Goal: Task Accomplishment & Management: Manage account settings

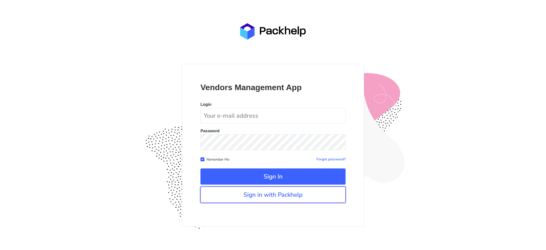
click at [271, 199] on link "Sign in with Packhelp" at bounding box center [272, 195] width 145 height 16
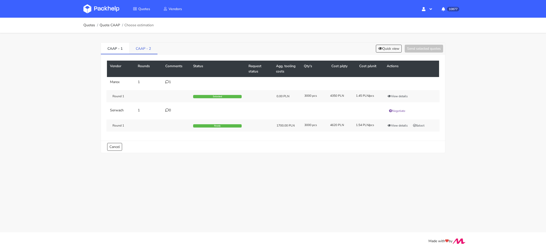
click at [139, 50] on link "CAAP - 2" at bounding box center [143, 48] width 28 height 11
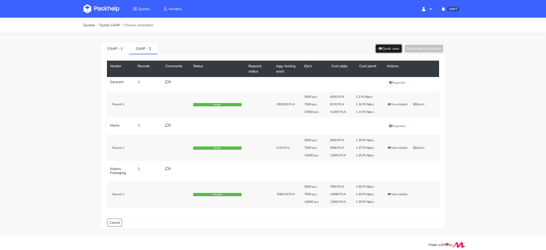
click at [385, 52] on button "Quick view" at bounding box center [389, 49] width 26 height 8
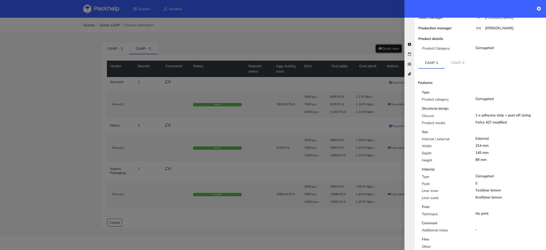
scroll to position [8, 0]
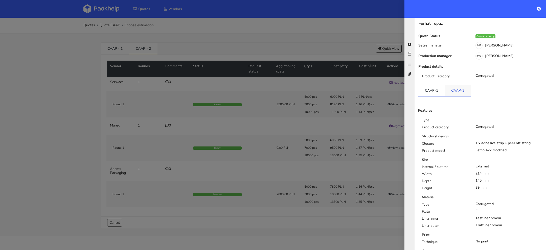
click at [457, 89] on link "CAAP-2" at bounding box center [458, 90] width 26 height 11
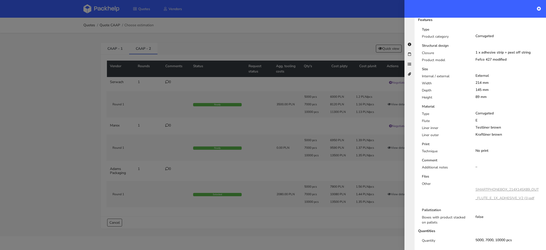
scroll to position [122, 0]
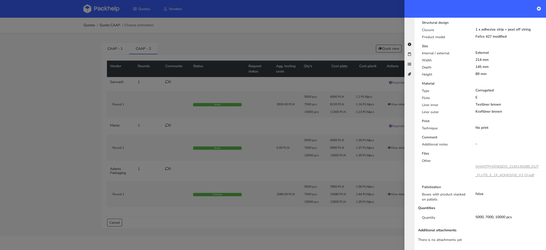
click at [293, 228] on div at bounding box center [273, 125] width 546 height 250
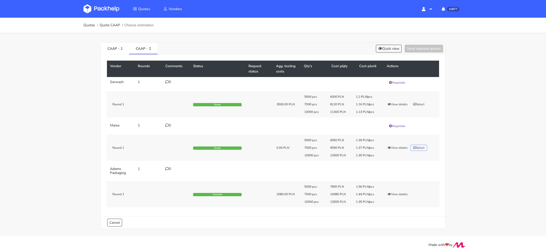
click at [420, 146] on button "Select" at bounding box center [419, 147] width 16 height 5
click at [416, 50] on button "Send selected quotes ( 1 )" at bounding box center [420, 49] width 45 height 8
click at [112, 50] on link "CAAP - 1" at bounding box center [115, 48] width 28 height 11
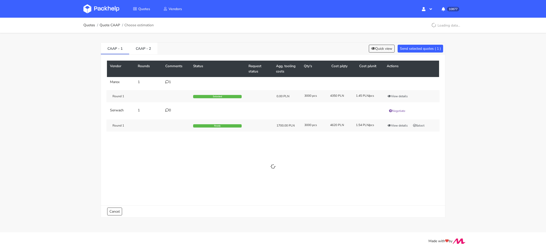
click at [166, 82] on icon at bounding box center [167, 82] width 4 height 4
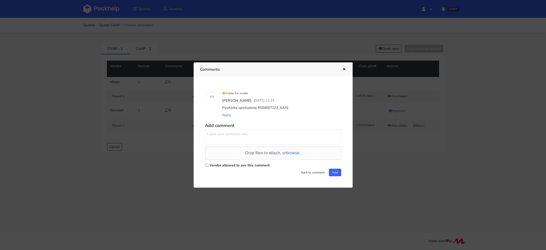
click at [317, 230] on div at bounding box center [273, 125] width 546 height 250
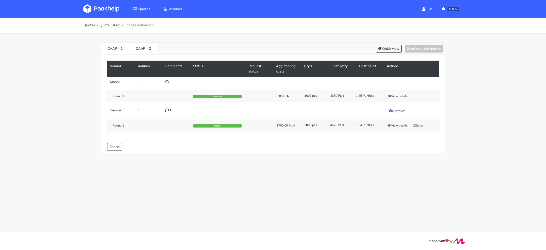
click at [107, 11] on img at bounding box center [101, 8] width 36 height 9
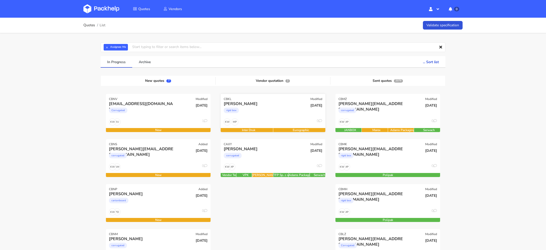
click at [260, 109] on div "rigid box" at bounding box center [257, 112] width 67 height 10
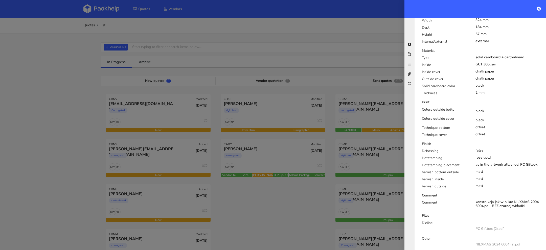
scroll to position [234, 0]
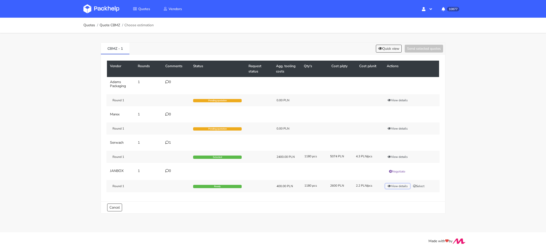
click at [398, 184] on button "View details" at bounding box center [397, 186] width 25 height 5
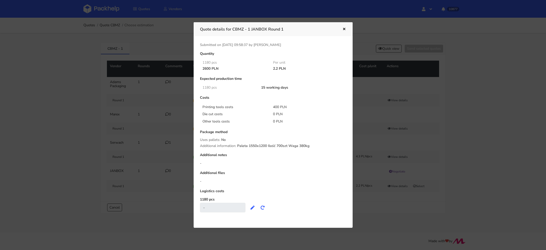
click at [391, 208] on div at bounding box center [273, 125] width 546 height 250
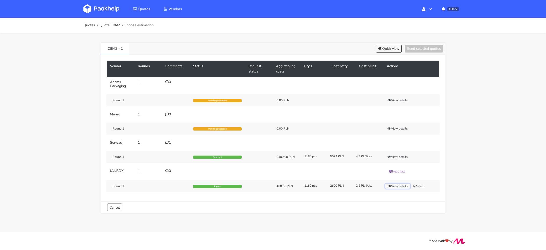
click at [390, 185] on icon "button" at bounding box center [390, 186] width 4 height 3
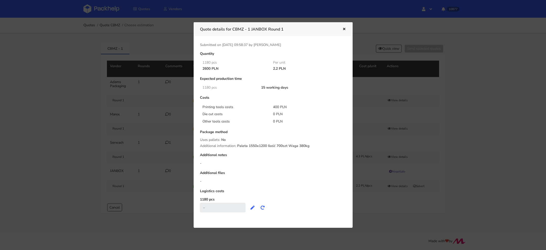
click at [389, 203] on div at bounding box center [273, 125] width 546 height 250
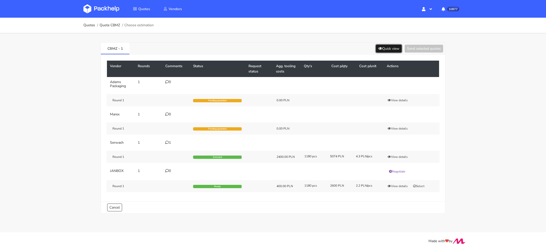
click at [386, 47] on button "Quick view" at bounding box center [389, 49] width 26 height 8
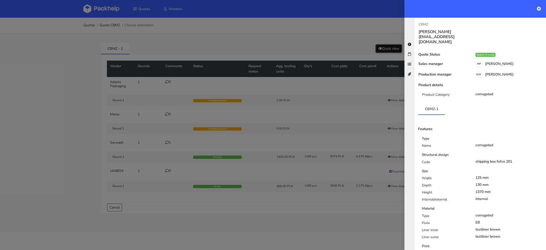
scroll to position [91, 0]
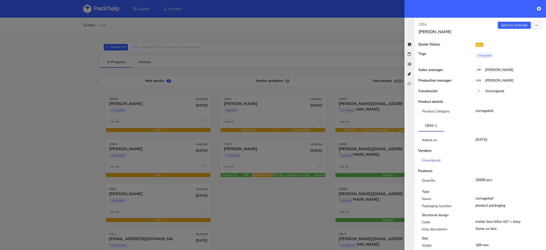
scroll to position [304, 0]
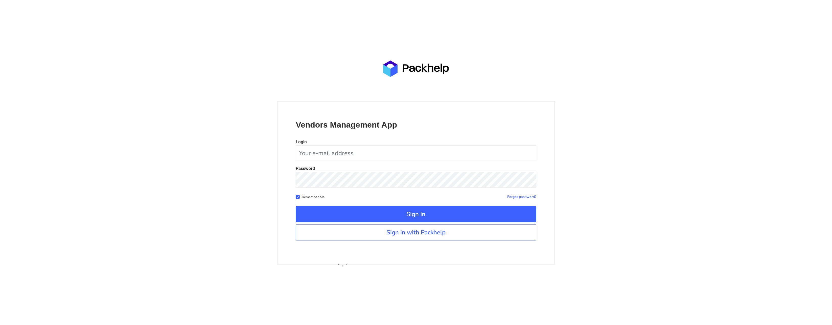
click at [366, 234] on link "Sign in with Packhelp" at bounding box center [416, 232] width 240 height 16
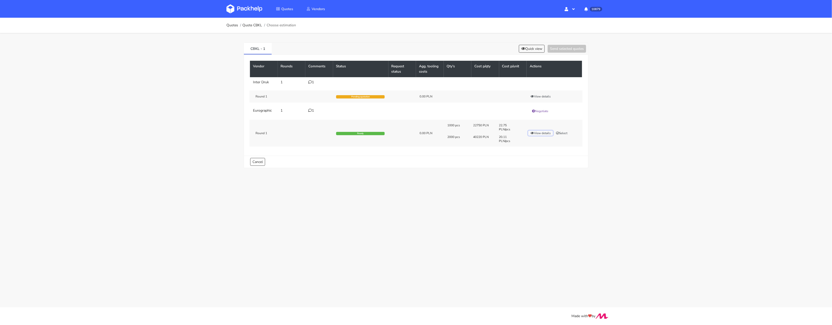
click at [539, 132] on button "View details" at bounding box center [540, 132] width 25 height 5
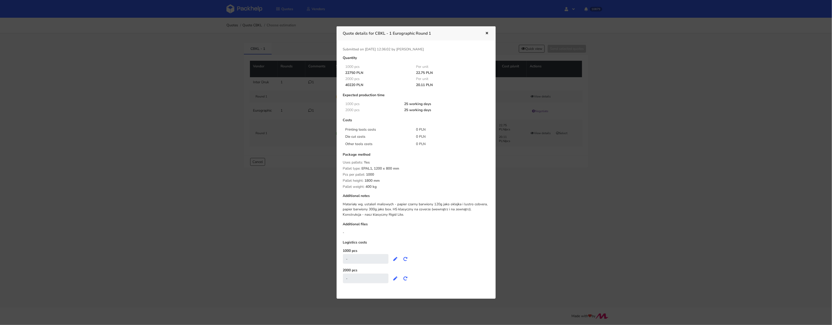
click at [543, 213] on div at bounding box center [416, 162] width 832 height 325
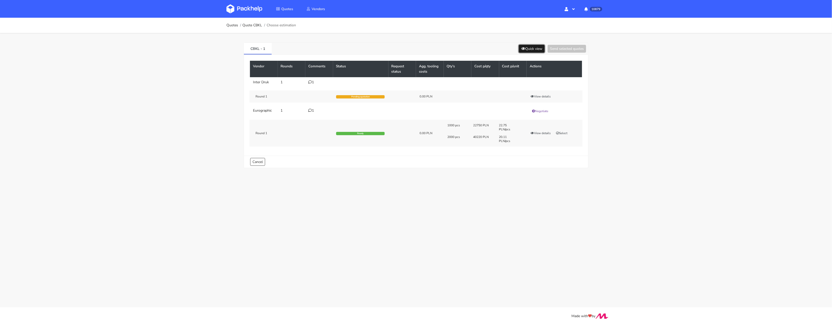
click at [533, 46] on button "Quick view" at bounding box center [532, 49] width 26 height 8
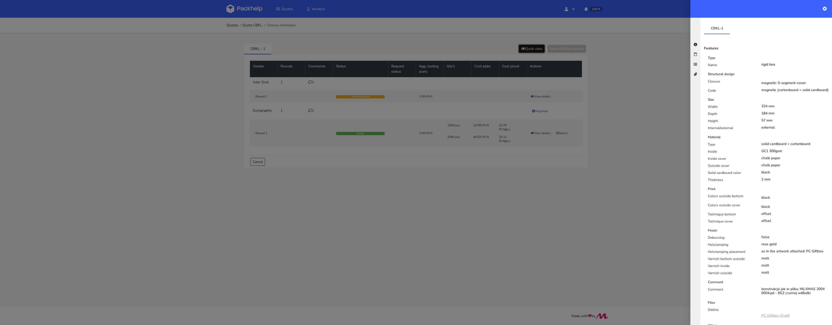
scroll to position [73, 0]
click at [499, 186] on div at bounding box center [416, 162] width 832 height 325
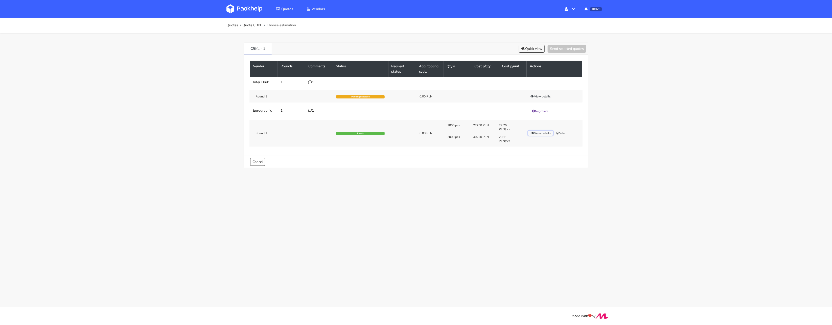
click at [540, 133] on button "View details" at bounding box center [540, 132] width 25 height 5
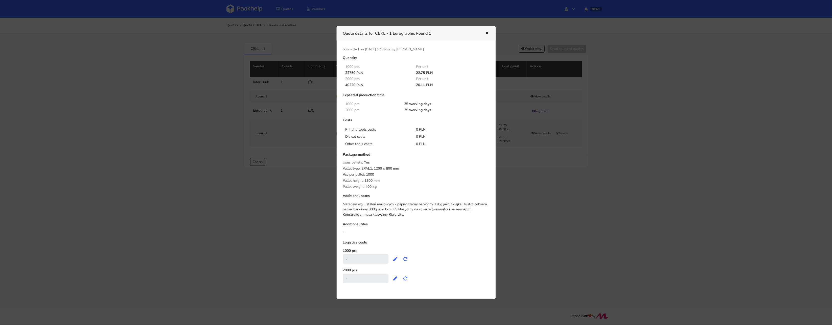
click at [548, 176] on div at bounding box center [416, 162] width 832 height 325
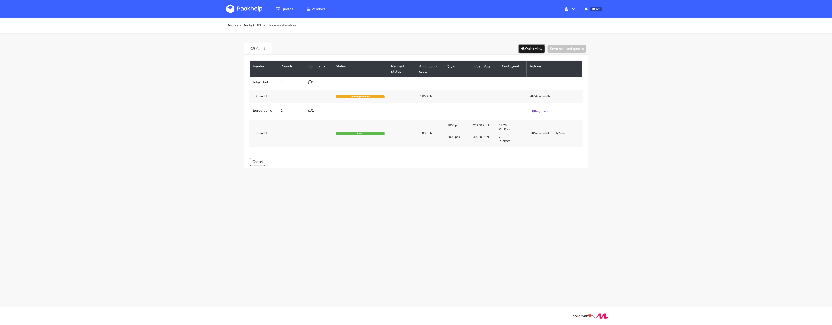
click at [528, 47] on button "Quick view" at bounding box center [532, 49] width 26 height 8
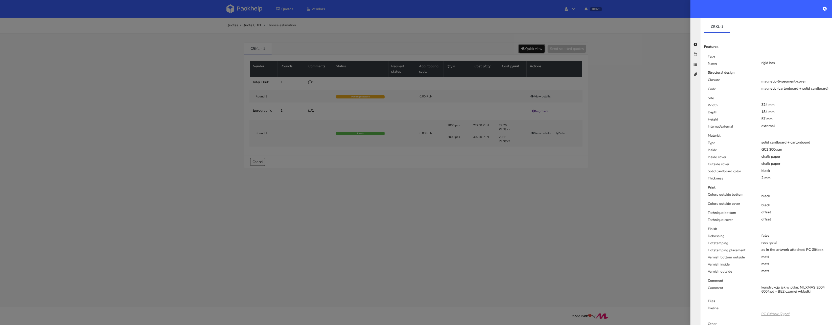
scroll to position [0, 0]
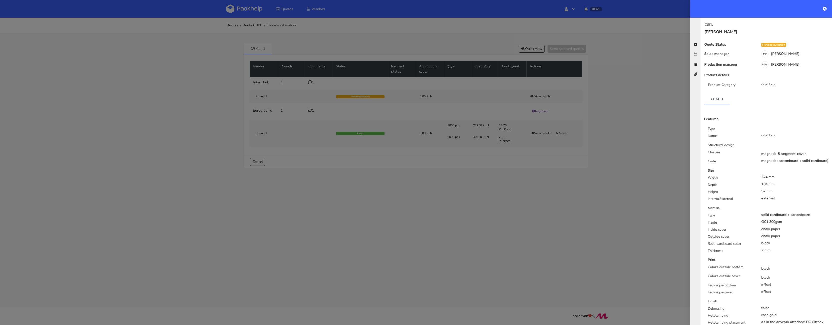
click at [551, 202] on div at bounding box center [416, 162] width 832 height 325
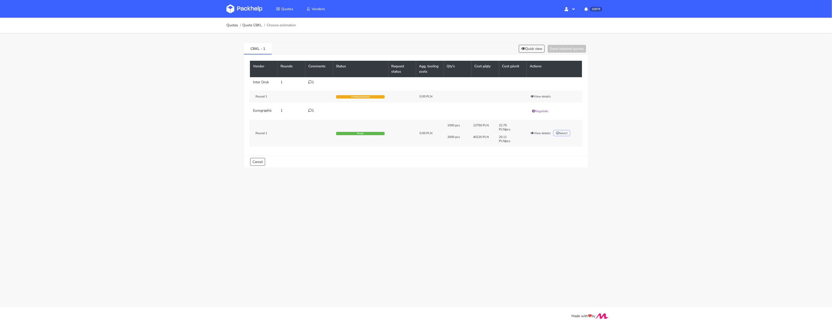
click at [564, 134] on button "Select" at bounding box center [562, 132] width 16 height 5
click at [559, 48] on button "Send selected quotes ( 1 )" at bounding box center [563, 49] width 45 height 8
drag, startPoint x: 268, startPoint y: 47, endPoint x: 241, endPoint y: 47, distance: 27.3
click at [240, 48] on div "CBKL - 1 Quick view Send selected quotes ( 1 ) Vendor Rounds Comments Status Re…" at bounding box center [416, 104] width 364 height 142
copy link "CBKL - 1"
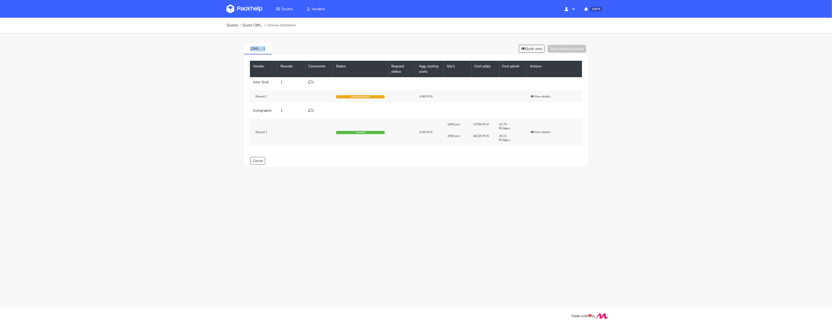
click at [228, 8] on img at bounding box center [244, 8] width 36 height 9
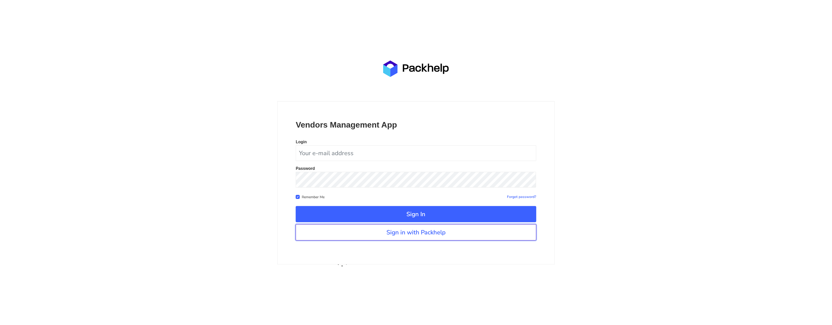
click at [350, 229] on link "Sign in with Packhelp" at bounding box center [416, 232] width 240 height 16
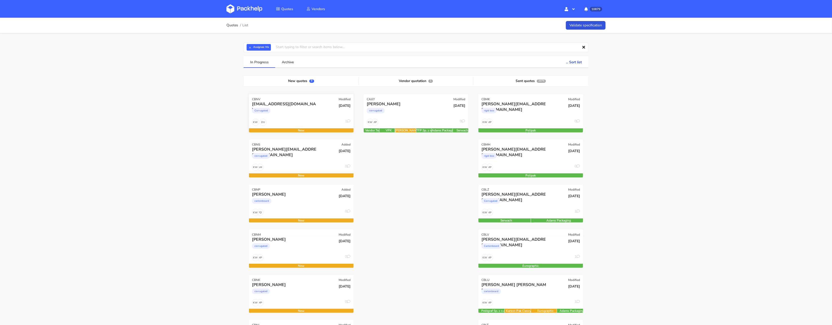
click at [294, 123] on div "DU KW 1" at bounding box center [301, 124] width 105 height 10
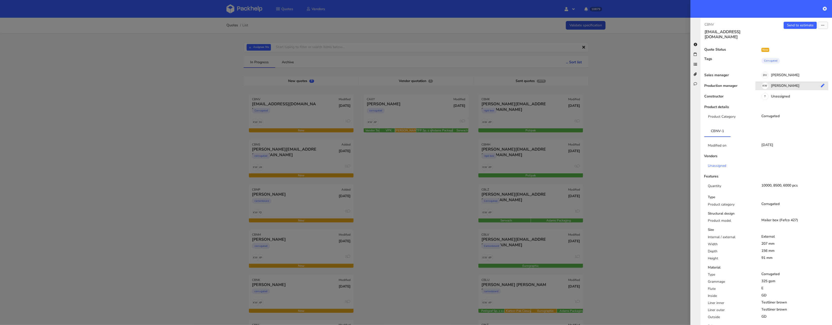
click at [782, 84] on div "KW Klaudia Wiśniewska" at bounding box center [794, 87] width 77 height 6
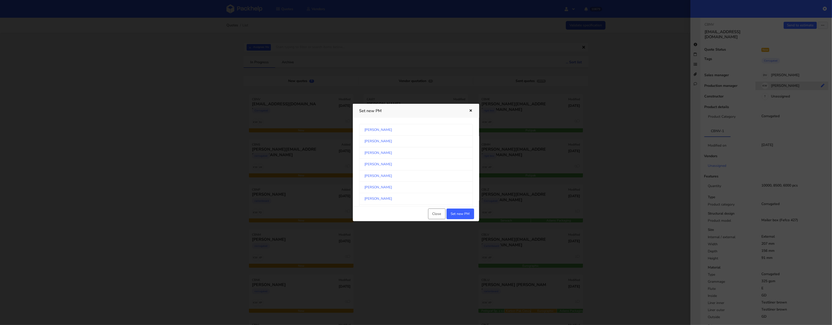
scroll to position [269, 0]
click at [419, 165] on link "Michał Palasek" at bounding box center [416, 158] width 114 height 11
click at [466, 210] on button "Set new PM" at bounding box center [461, 213] width 28 height 11
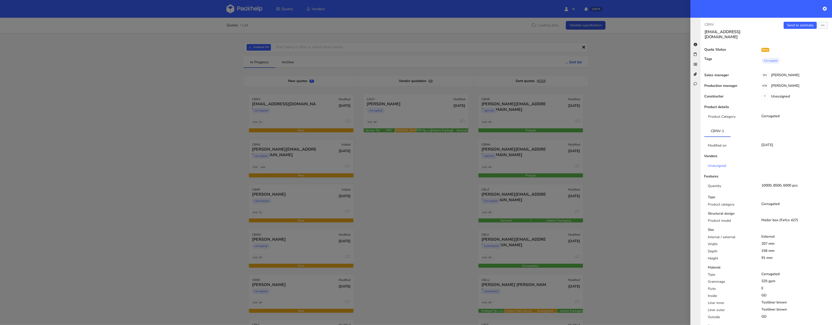
click at [306, 146] on div at bounding box center [416, 162] width 832 height 325
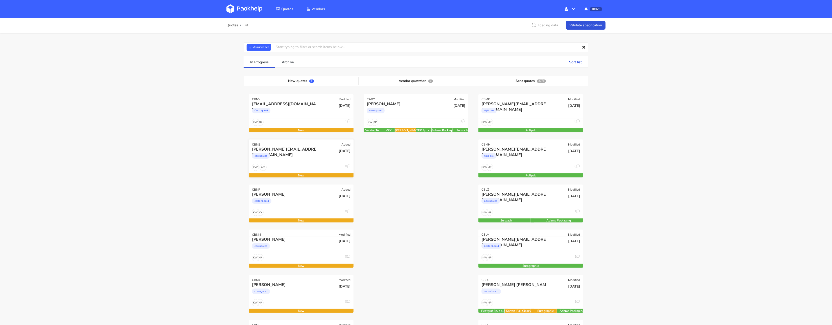
click at [302, 161] on div "corrugated" at bounding box center [285, 157] width 67 height 10
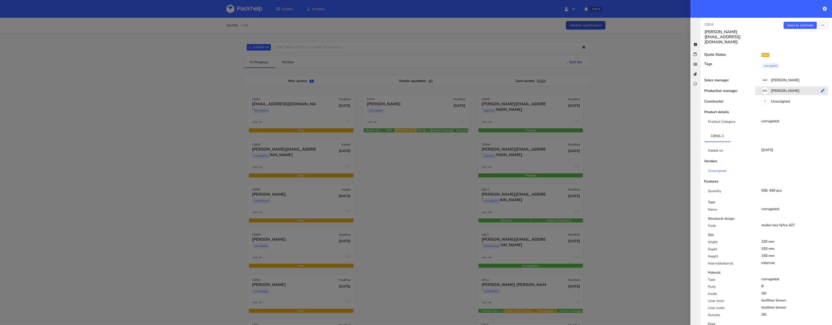
click at [788, 89] on div "KW Klaudia Wiśniewska" at bounding box center [794, 92] width 77 height 6
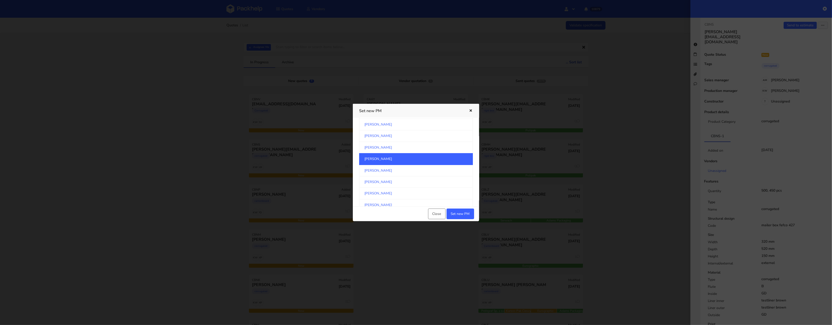
scroll to position [853, 0]
click at [418, 191] on link "[PERSON_NAME]" at bounding box center [416, 193] width 114 height 11
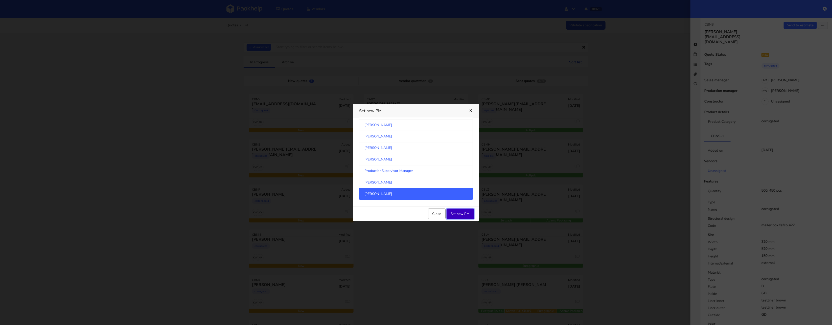
click at [462, 215] on button "Set new PM" at bounding box center [461, 213] width 28 height 11
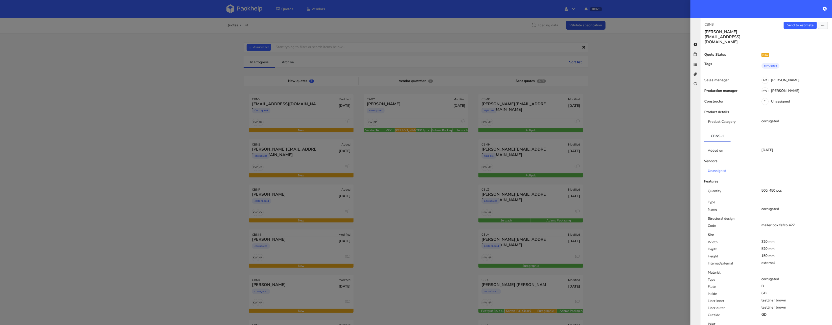
click at [414, 234] on div at bounding box center [416, 162] width 832 height 325
click at [288, 200] on div at bounding box center [416, 162] width 832 height 325
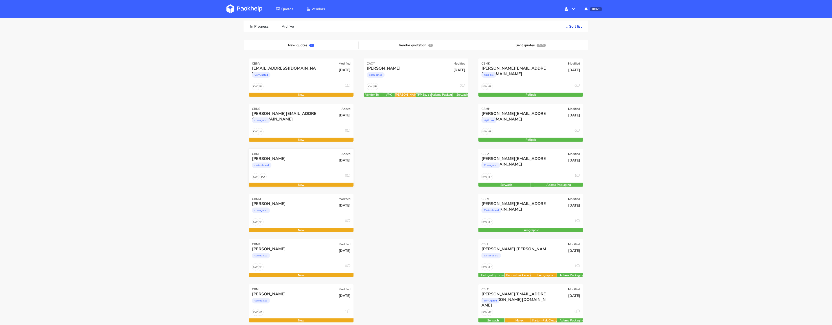
scroll to position [40, 0]
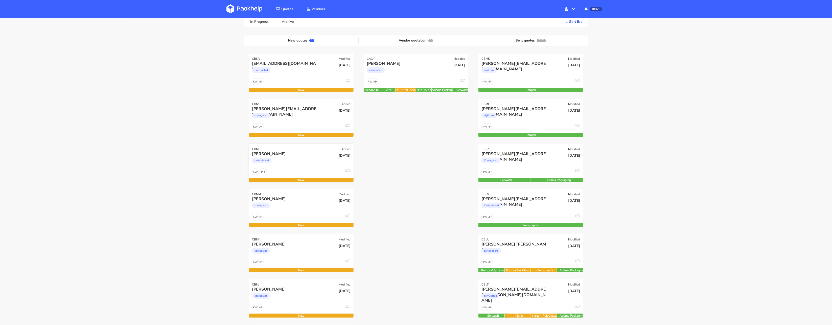
click at [289, 167] on div "Artūras Čepukovas cartonboard" at bounding box center [283, 159] width 71 height 17
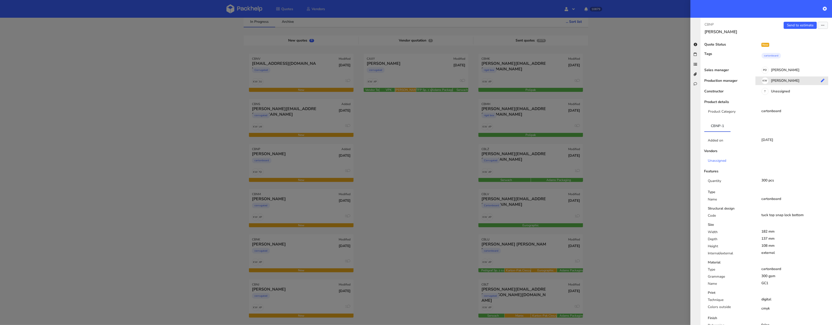
click at [776, 82] on div "KW Klaudia Wiśniewska" at bounding box center [794, 82] width 77 height 6
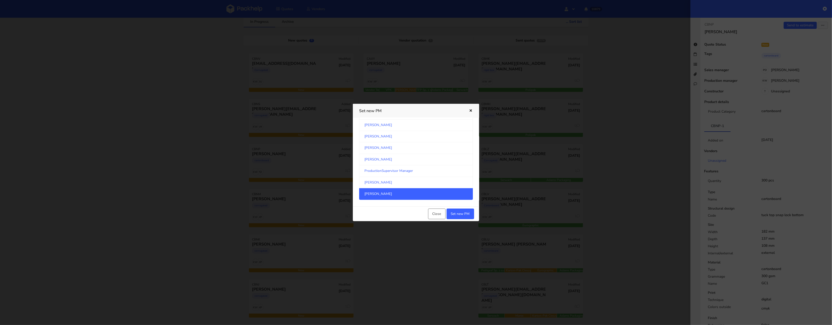
scroll to position [466, 0]
click at [406, 163] on link "[PERSON_NAME]" at bounding box center [416, 156] width 114 height 11
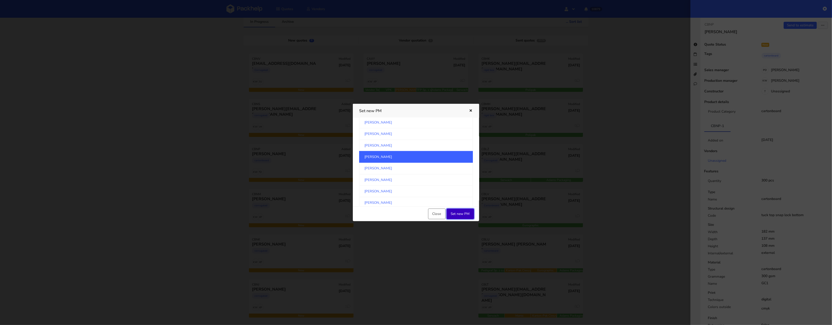
click at [464, 213] on button "Set new PM" at bounding box center [461, 213] width 28 height 11
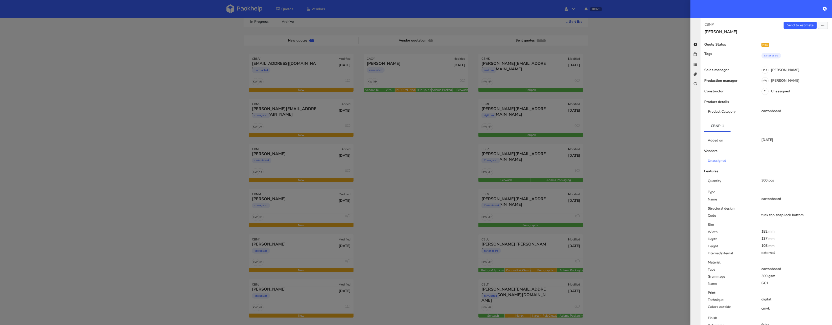
click at [435, 222] on div at bounding box center [416, 162] width 832 height 325
click at [296, 212] on div at bounding box center [416, 162] width 832 height 325
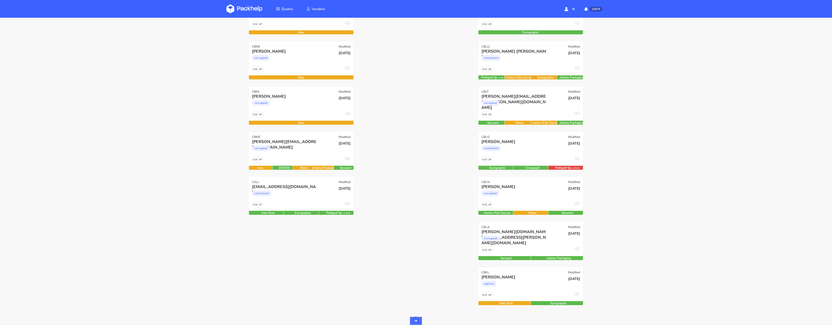
scroll to position [249, 0]
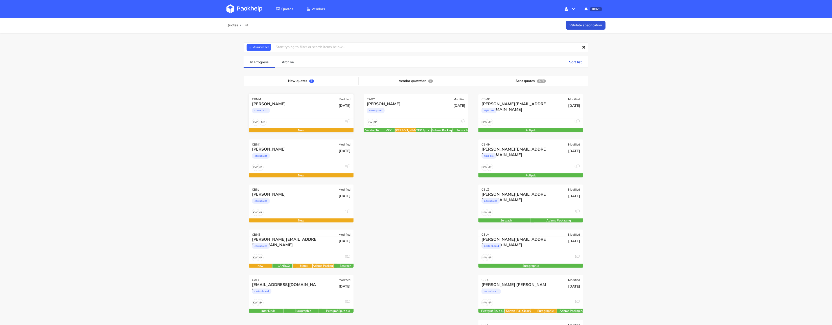
click at [283, 116] on div "corrugated" at bounding box center [285, 112] width 67 height 10
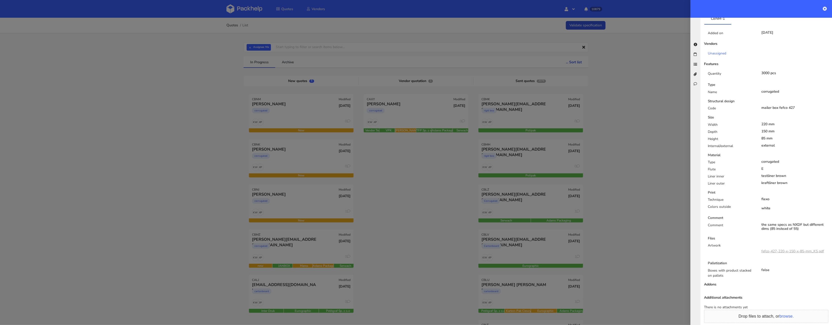
scroll to position [119, 0]
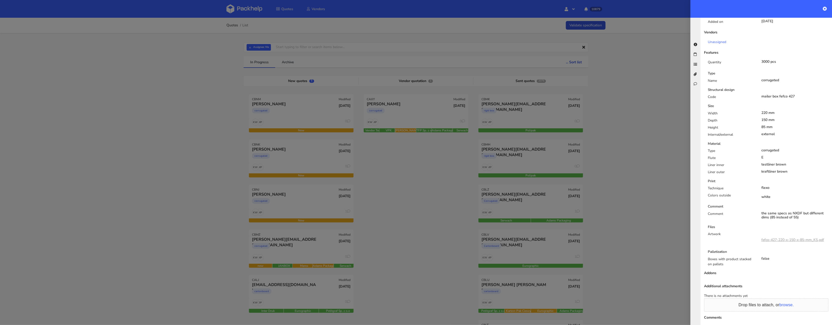
click at [797, 213] on div "the same specs as NXDF but different dims (85 instead of 55)" at bounding box center [795, 215] width 67 height 8
copy div "NXDF"
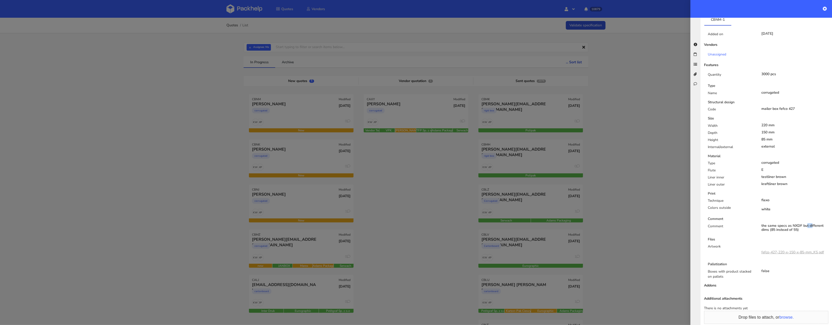
scroll to position [0, 0]
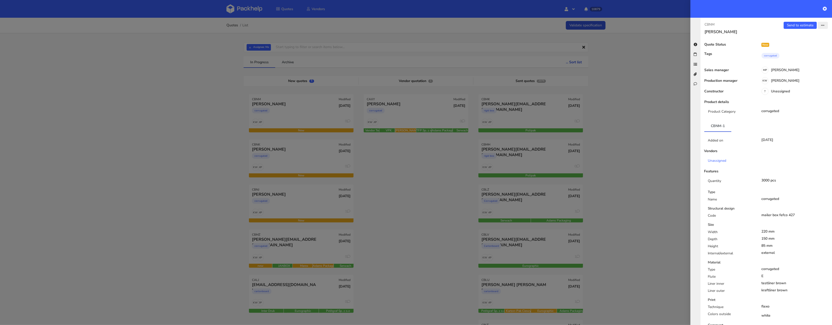
click at [824, 25] on icon "button" at bounding box center [823, 26] width 4 height 4
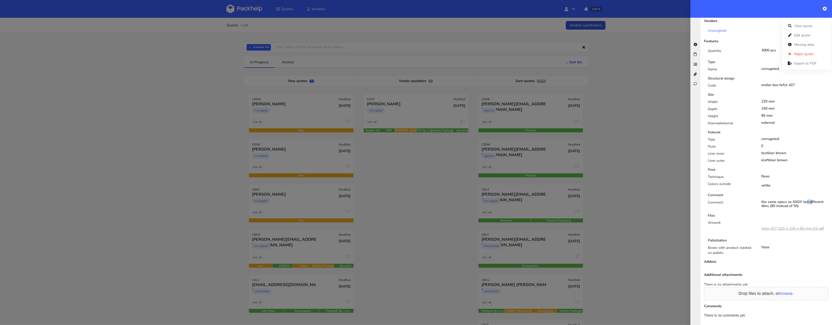
scroll to position [169, 0]
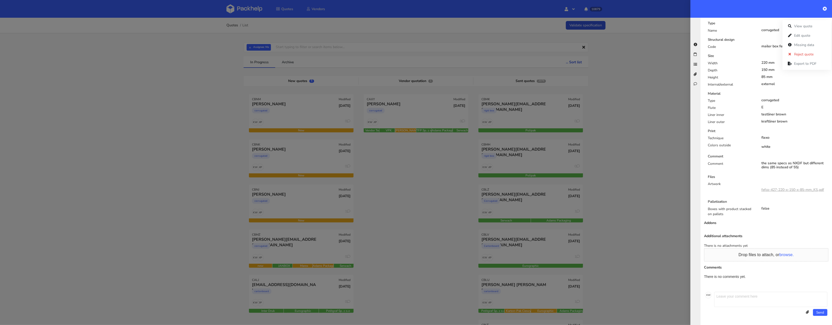
click at [778, 168] on div "the same specs as NXDF but different dims (85 instead of 55)" at bounding box center [795, 165] width 67 height 8
drag, startPoint x: 800, startPoint y: 168, endPoint x: 758, endPoint y: 163, distance: 42.8
click at [758, 163] on div "the same specs as NXDF but different dims (85 instead of 55)" at bounding box center [795, 165] width 75 height 8
copy div "the same specs as NXDF but different dims (85 instead of 55)"
click at [738, 304] on textarea at bounding box center [770, 298] width 113 height 15
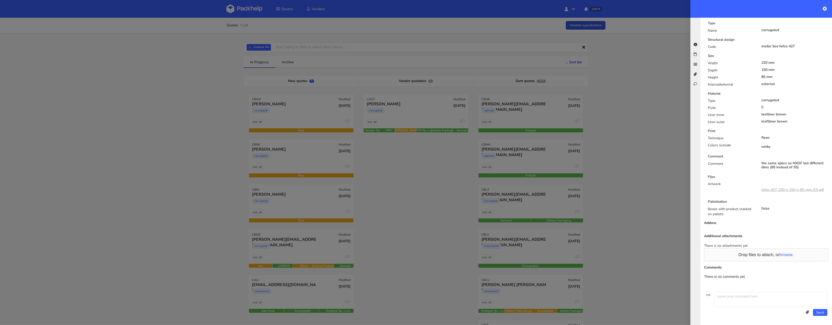
paste textarea "the same specs as NXDF but different dims (85 instead of 55)"
type textarea "the same specs as NXDF but different dims (85 instead of 55)"
click at [823, 311] on button "Send" at bounding box center [820, 312] width 14 height 7
click at [779, 190] on link "fefco-427-220-x-150-x-85-mm_KS.pdf" at bounding box center [793, 189] width 63 height 5
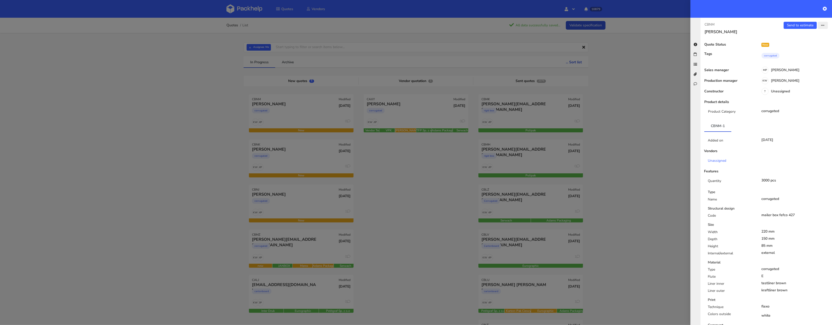
click at [825, 25] on icon "button" at bounding box center [823, 26] width 4 height 4
click at [749, 172] on div "Features" at bounding box center [727, 171] width 55 height 4
click at [822, 27] on icon "button" at bounding box center [823, 26] width 4 height 4
click at [806, 46] on link "Edit quote" at bounding box center [807, 45] width 44 height 8
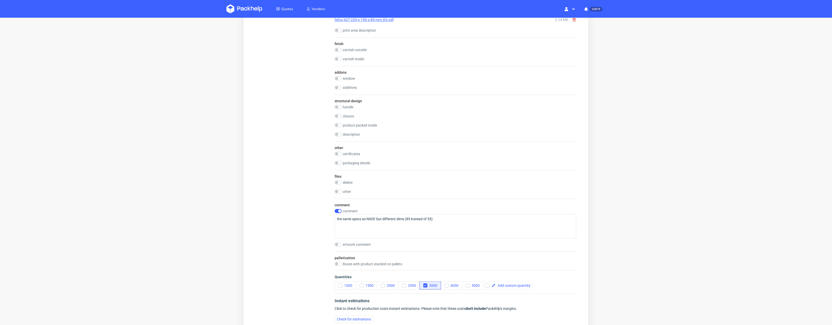
scroll to position [397, 0]
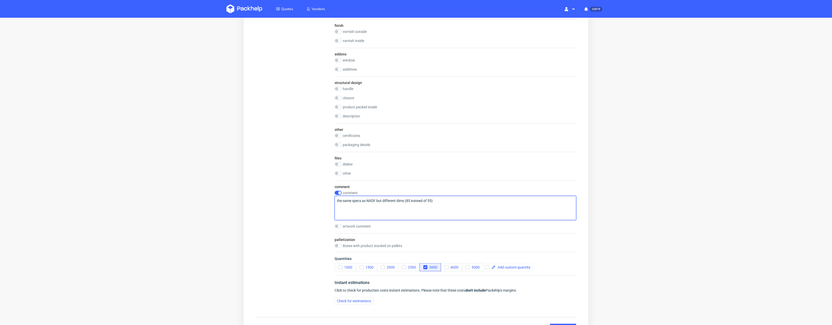
drag, startPoint x: 438, startPoint y: 201, endPoint x: 297, endPoint y: 188, distance: 141.4
type textarea "P"
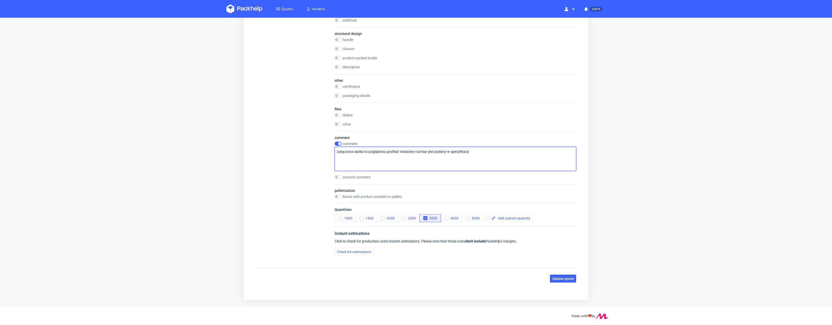
type textarea "załączona siatka to poglądowa grafika! właściwy rozmiar jest podany w specyfika…"
click at [550, 275] on button "Update quote" at bounding box center [563, 279] width 26 height 8
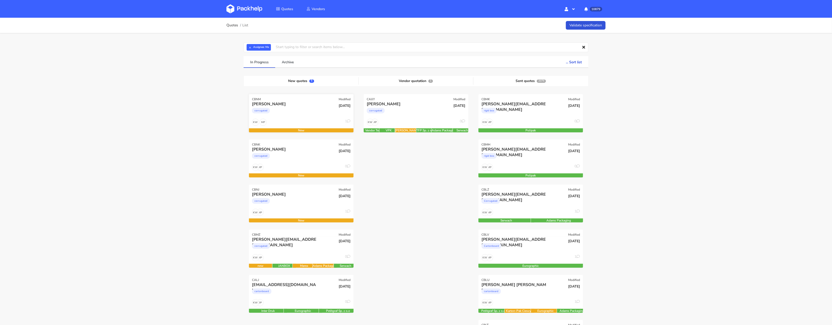
click at [300, 116] on div "corrugated" at bounding box center [285, 112] width 67 height 10
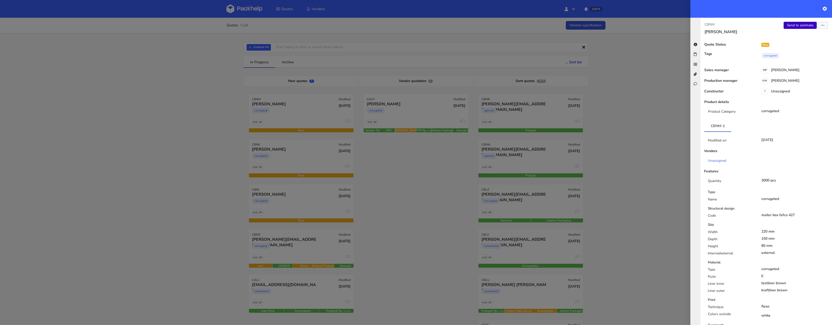
click at [798, 27] on link "Send to estimate" at bounding box center [800, 25] width 33 height 7
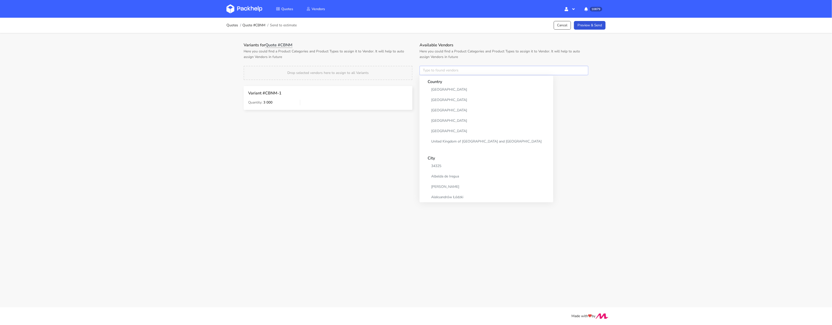
click at [439, 72] on input "text" at bounding box center [504, 71] width 169 height 10
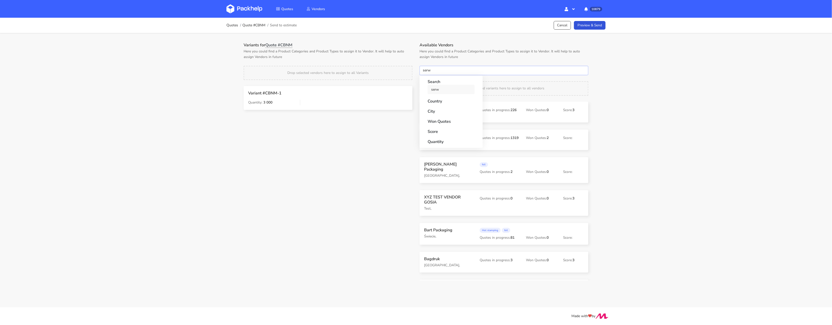
type input "serw"
click at [439, 94] on link "serw" at bounding box center [451, 89] width 47 height 9
click at [399, 44] on h1 "Variants for Quote #CBNM" at bounding box center [328, 44] width 169 height 5
click at [427, 70] on button "×" at bounding box center [426, 70] width 7 height 7
click at [427, 70] on input "text" at bounding box center [504, 71] width 169 height 10
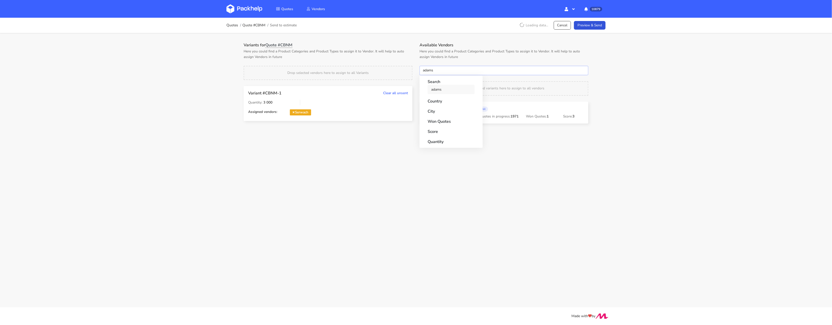
type input "adams"
click at [435, 87] on link "adams" at bounding box center [451, 89] width 47 height 9
click at [405, 61] on div "Variants for Quote #CBNM Here you could find a Product Categories and Product T…" at bounding box center [328, 84] width 176 height 85
click at [605, 28] on link "Preview & Send" at bounding box center [590, 25] width 32 height 9
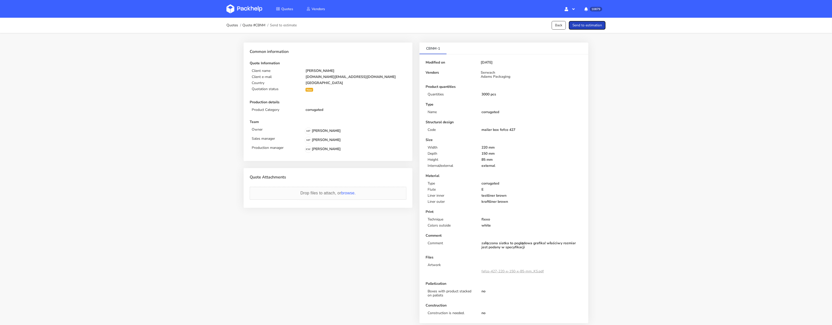
click at [596, 28] on button "Send to estimation" at bounding box center [587, 25] width 37 height 9
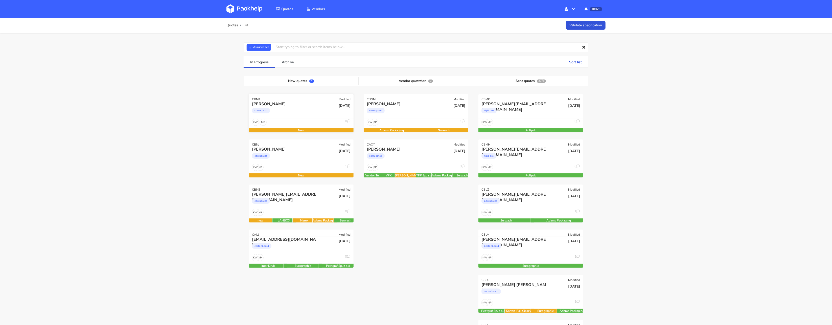
click at [306, 110] on div "corrugated" at bounding box center [285, 112] width 67 height 10
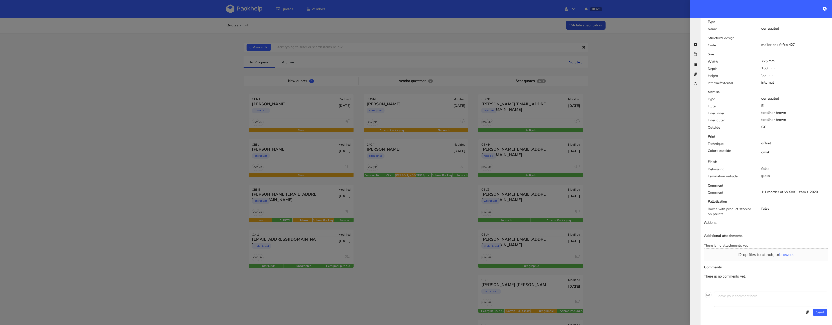
scroll to position [171, 0]
click at [791, 191] on div "1;1 reorder of WXVK - zam z 2020" at bounding box center [795, 192] width 67 height 4
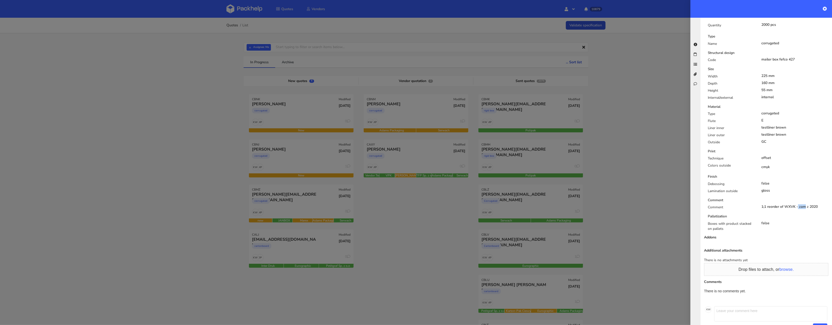
scroll to position [154, 0]
click at [768, 210] on div "1;1 reorder of WXVK - zam z 2020" at bounding box center [795, 208] width 67 height 4
copy div "1;1 reorder of WXVK - zam z 2020"
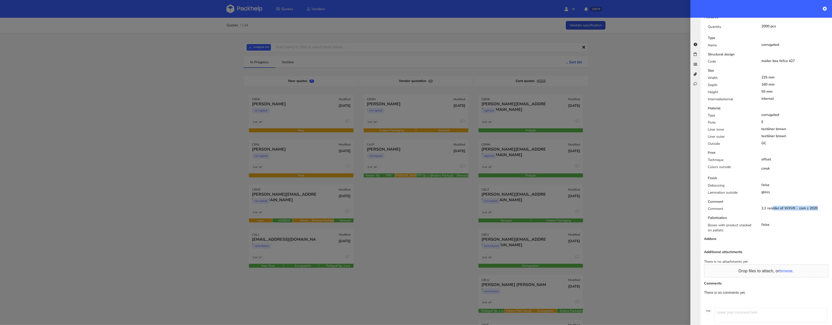
scroll to position [171, 0]
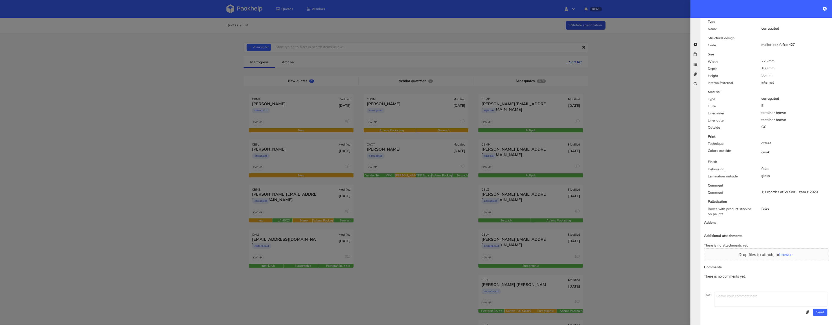
click at [733, 296] on textarea at bounding box center [770, 298] width 113 height 15
paste textarea "1;1 reorder of WXVK - zam z 2020"
type textarea "1;1 reorder of WXVK - zam z 2020"
click at [820, 311] on button "Send" at bounding box center [820, 311] width 14 height 7
click at [793, 191] on div "1;1 reorder of WXVK - zam z 2020" at bounding box center [795, 192] width 67 height 4
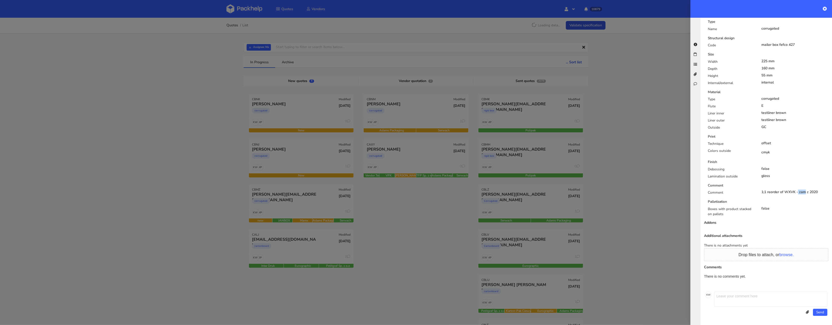
click at [793, 192] on div "1;1 reorder of WXVK - zam z 2020" at bounding box center [795, 192] width 67 height 4
copy div "WXVK"
click at [246, 50] on div at bounding box center [416, 162] width 832 height 325
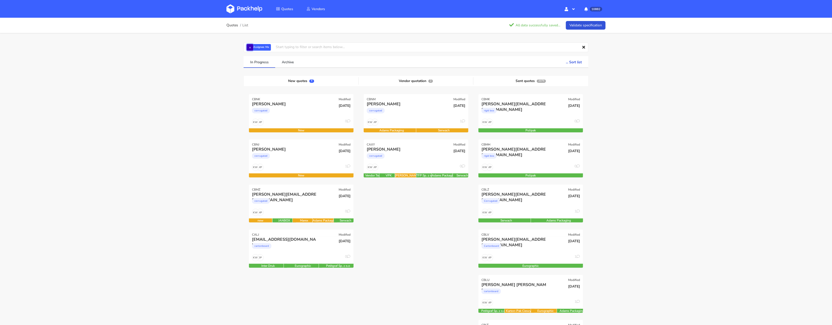
click at [248, 49] on button "×" at bounding box center [250, 47] width 7 height 7
click at [213, 117] on div "Quotes List Loading data... Validate specification Assignee Me Dylan Dewit Nata…" at bounding box center [416, 304] width 832 height 573
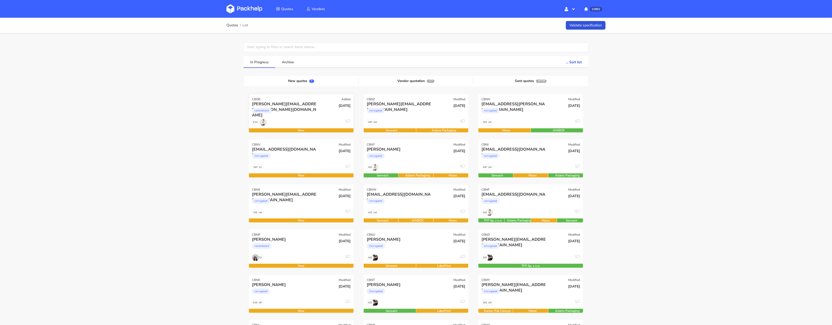
click at [293, 117] on div "konrad.kwiatkowski@sordlabs.com cartonboard" at bounding box center [283, 109] width 71 height 17
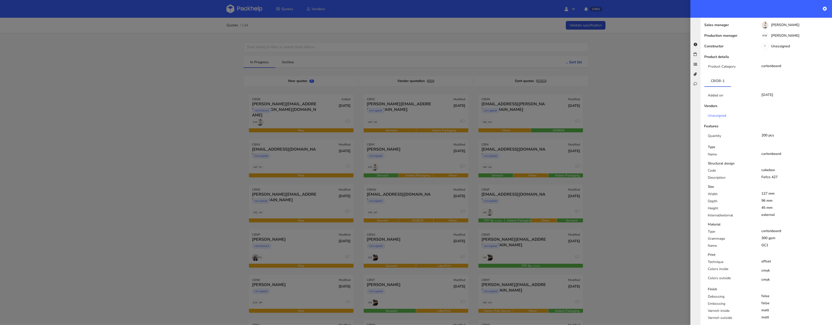
scroll to position [105, 0]
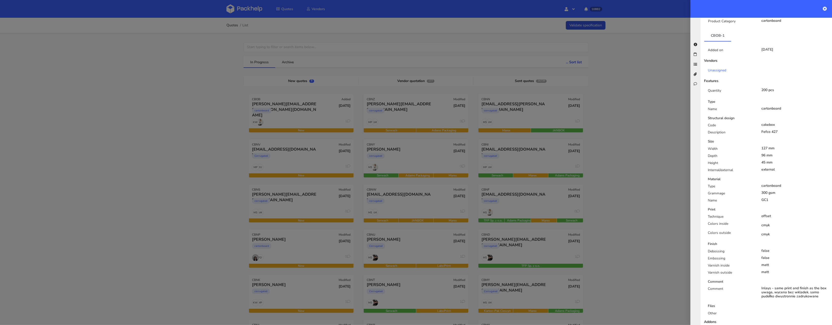
click at [307, 155] on div at bounding box center [416, 162] width 832 height 325
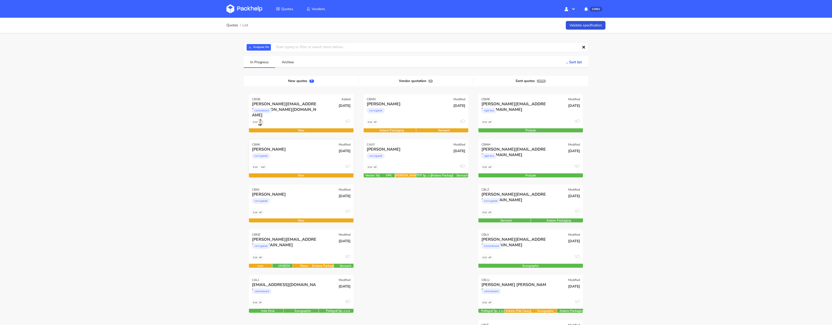
click at [294, 165] on div "MP KW 1" at bounding box center [301, 169] width 105 height 10
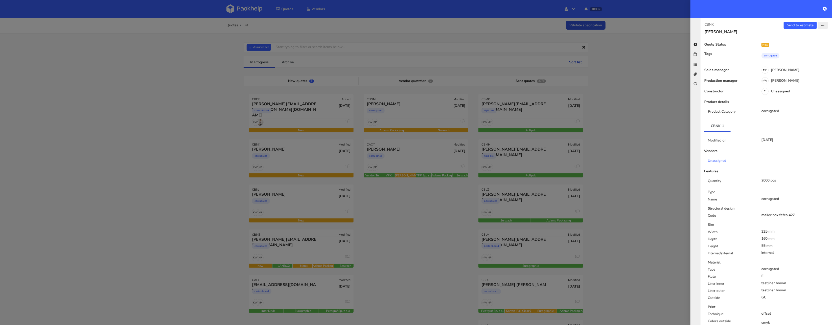
click at [823, 28] on button "button" at bounding box center [823, 25] width 10 height 7
click at [805, 45] on link "Edit quote" at bounding box center [807, 45] width 44 height 8
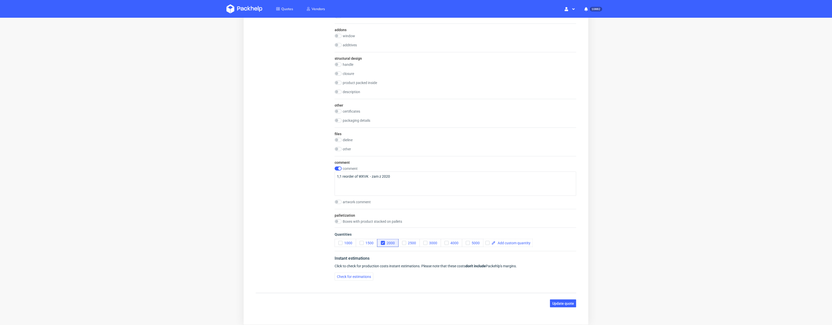
scroll to position [539, 0]
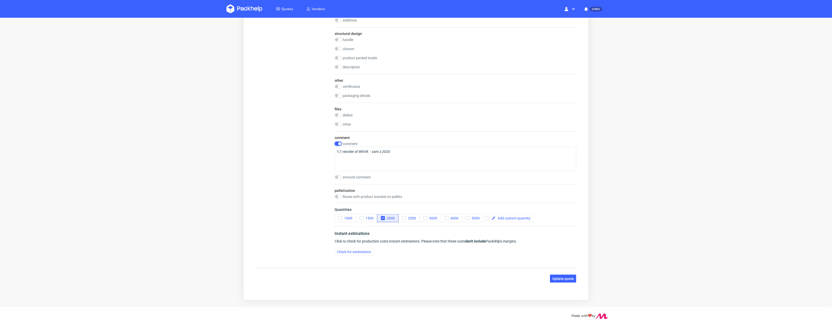
click at [339, 144] on input "checkbox" at bounding box center [337, 144] width 7 height 4
checkbox input "false"
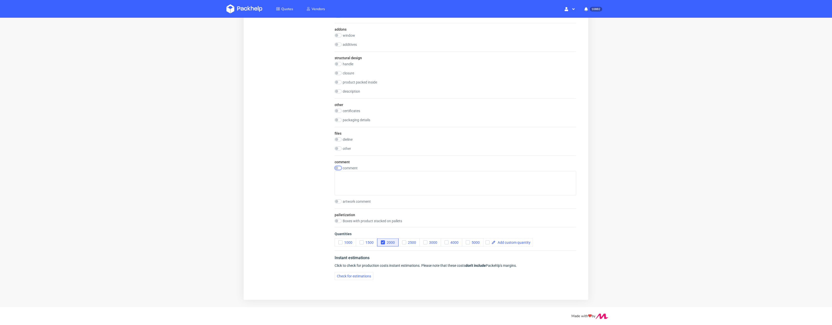
scroll to position [514, 0]
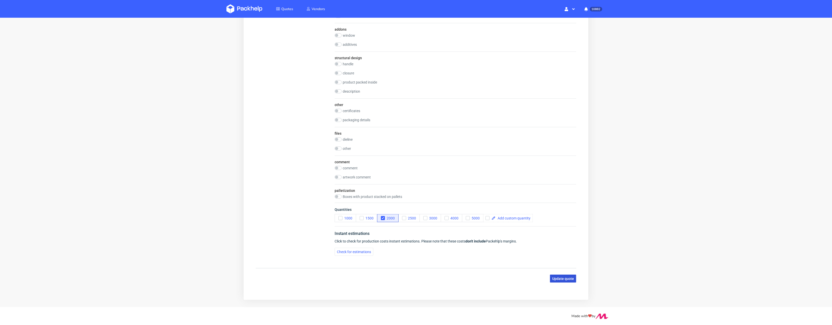
click at [553, 279] on span "Update quote" at bounding box center [563, 279] width 22 height 4
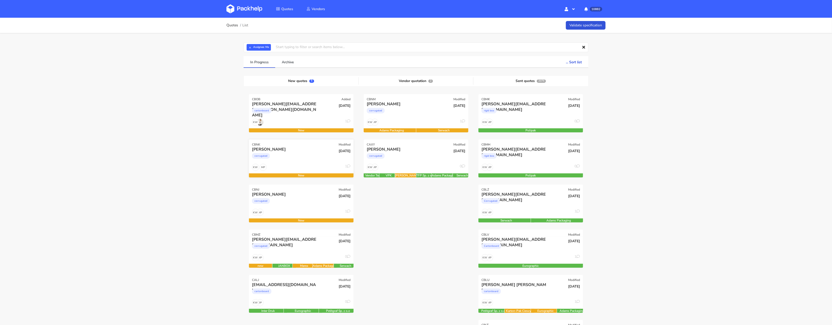
click at [303, 165] on div "MP KW 1" at bounding box center [301, 169] width 105 height 10
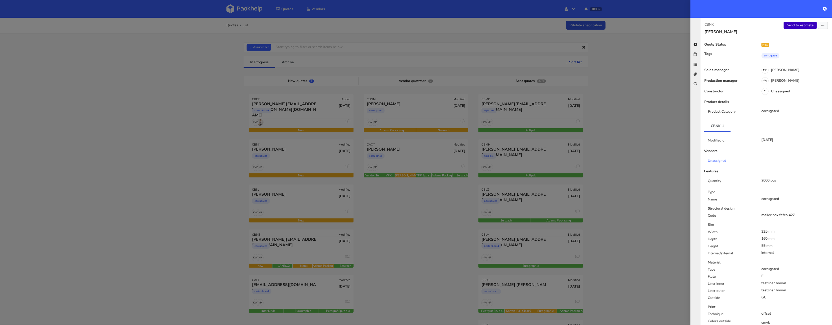
click at [793, 26] on link "Send to estimate" at bounding box center [800, 25] width 33 height 7
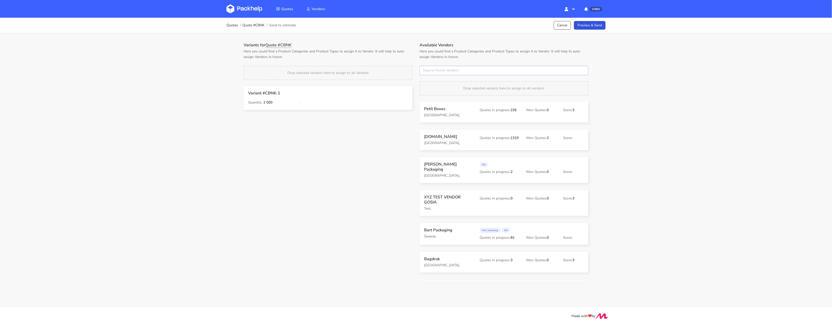
click at [439, 68] on input "text" at bounding box center [504, 71] width 169 height 10
type input "serw"
click at [445, 82] on strong "Search" at bounding box center [451, 80] width 47 height 9
click at [439, 86] on link "serw" at bounding box center [451, 89] width 47 height 9
click at [387, 54] on p "Here you could find a Product Categories and Product Types to assign it to Vend…" at bounding box center [328, 54] width 169 height 11
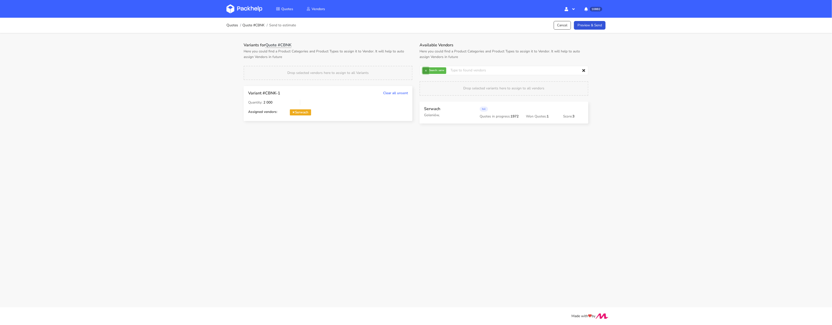
click at [426, 73] on button "×" at bounding box center [426, 70] width 7 height 7
click at [426, 73] on input "text" at bounding box center [504, 71] width 169 height 10
type input "marex"
click at [435, 89] on link "marex" at bounding box center [451, 89] width 47 height 9
click at [392, 58] on p "Here you could find a Product Categories and Product Types to assign it to Vend…" at bounding box center [328, 54] width 169 height 11
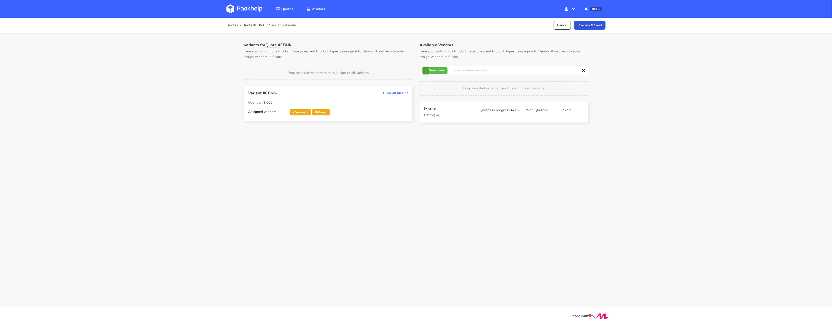
click at [427, 72] on button "×" at bounding box center [426, 70] width 7 height 7
click at [427, 72] on input "text" at bounding box center [504, 71] width 169 height 10
type input "adams"
click at [433, 89] on link "adams" at bounding box center [451, 89] width 47 height 9
click at [383, 44] on h1 "Variants for Quote #CBNK" at bounding box center [328, 44] width 169 height 5
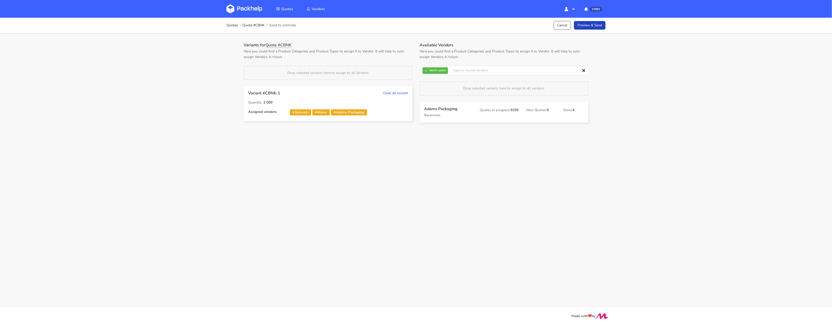
click at [590, 23] on link "Preview & Send" at bounding box center [590, 25] width 32 height 9
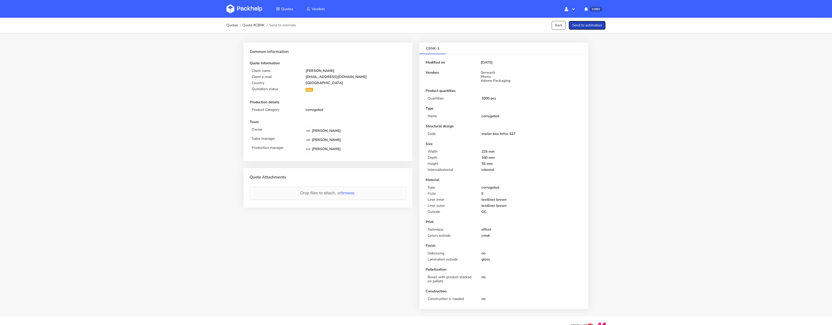
click at [595, 26] on button "Send to estimation" at bounding box center [587, 25] width 37 height 9
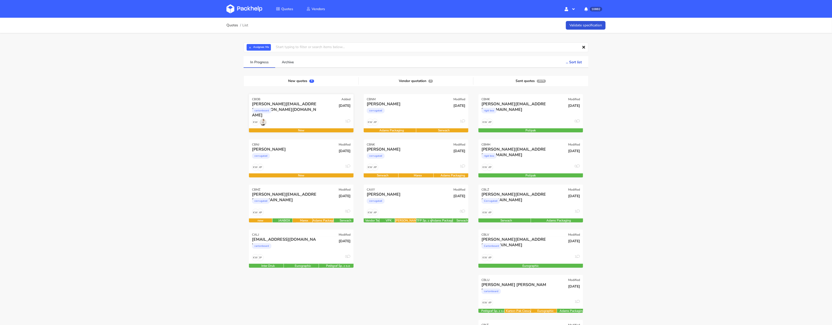
click at [298, 120] on div "KW 1" at bounding box center [301, 124] width 105 height 10
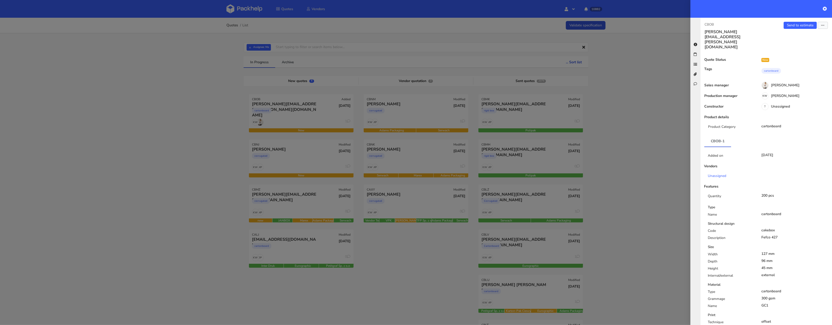
click at [753, 184] on div "Features" at bounding box center [727, 186] width 55 height 4
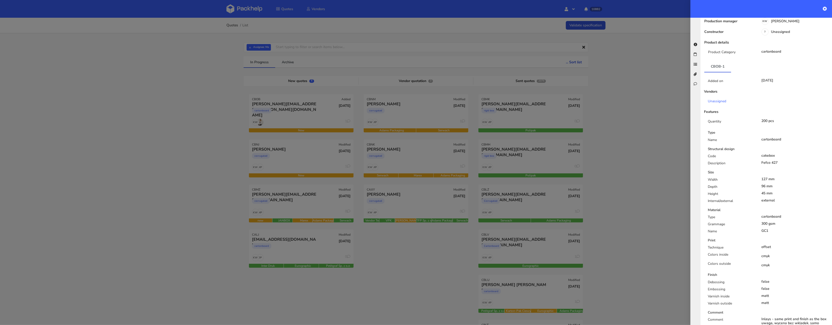
scroll to position [196, 0]
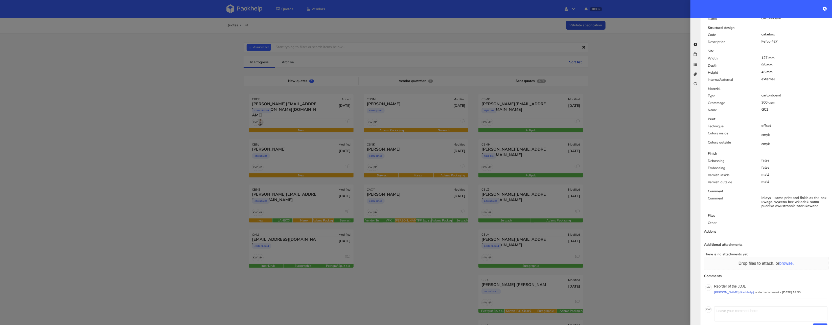
click at [742, 284] on p "Reorder of the JDJL" at bounding box center [770, 286] width 113 height 4
copy p "JDJL"
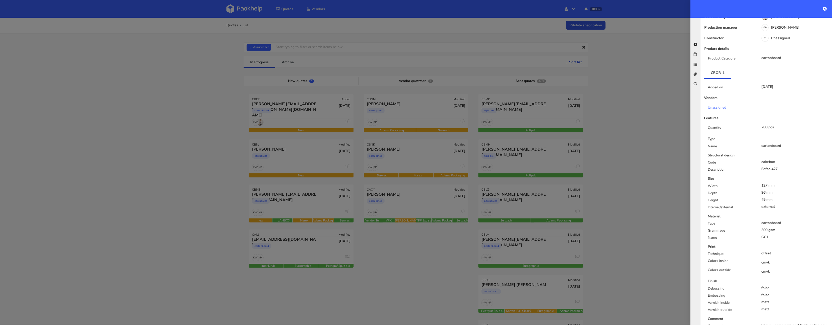
scroll to position [0, 0]
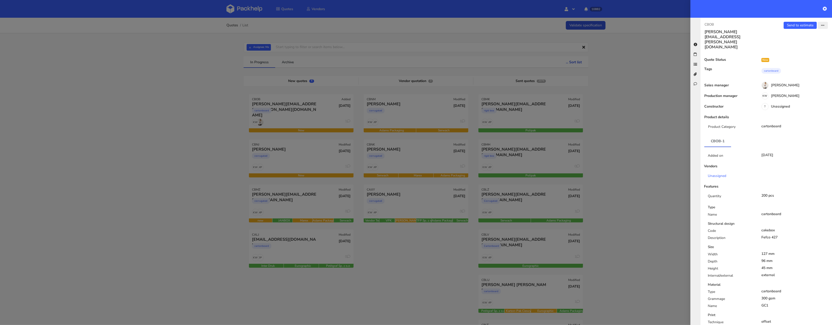
click at [826, 28] on button "button" at bounding box center [823, 25] width 10 height 7
click at [801, 44] on link "Edit quote" at bounding box center [807, 45] width 44 height 8
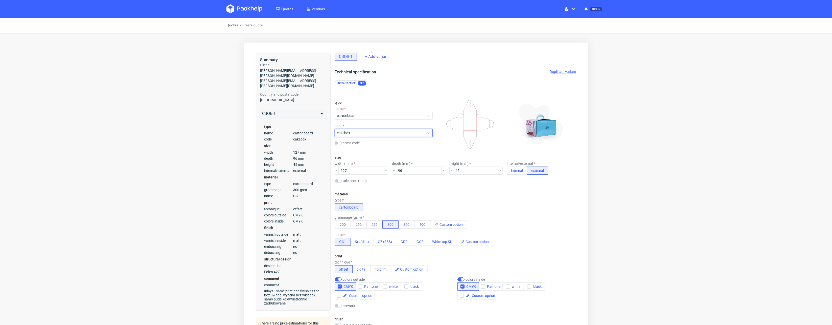
click at [375, 133] on span "cakebox" at bounding box center [382, 132] width 90 height 5
type input "Fefco 427"
click at [366, 149] on div "Fefco 427" at bounding box center [380, 144] width 88 height 9
click at [441, 195] on div "material type cartonboard grammage (gsm) 200 250 275 300 350 400 name GC1 Kraft…" at bounding box center [455, 218] width 242 height 62
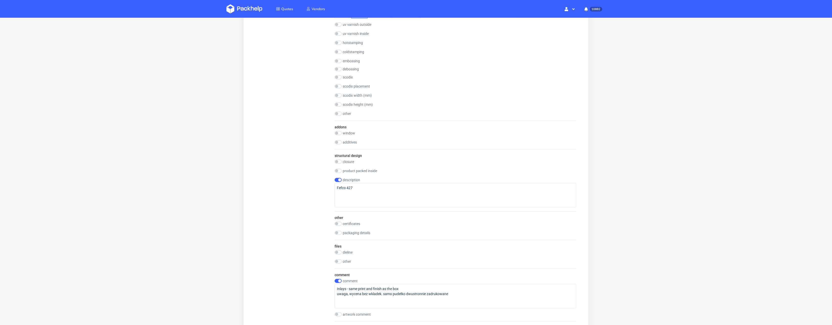
scroll to position [354, 0]
click at [338, 178] on input "checkbox" at bounding box center [337, 179] width 7 height 4
checkbox input "false"
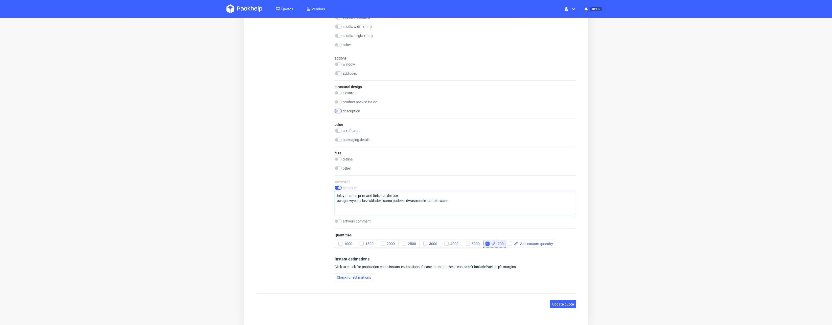
scroll to position [424, 0]
drag, startPoint x: 400, startPoint y: 190, endPoint x: 327, endPoint y: 184, distance: 72.8
drag, startPoint x: 450, startPoint y: 199, endPoint x: 331, endPoint y: 186, distance: 119.8
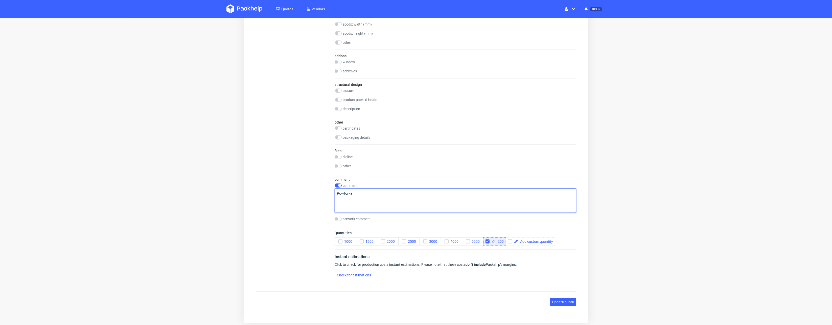
paste textarea "R467631634_JDJL"
type textarea "Powtórka R467631634_JDJL ale samo pudełko bez wkładki"
click at [552, 300] on span "Update quote" at bounding box center [563, 302] width 22 height 4
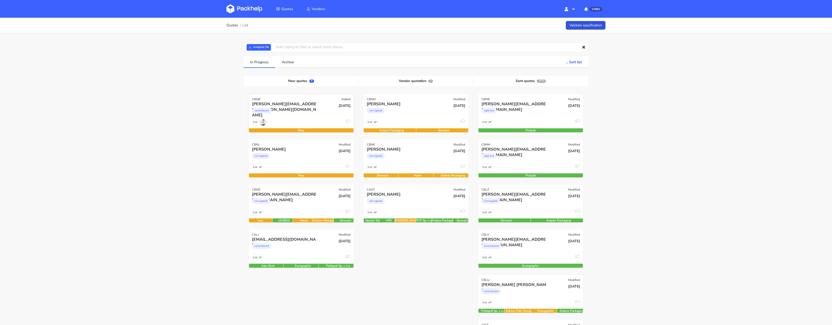
click at [268, 120] on div "KW 1" at bounding box center [301, 124] width 105 height 10
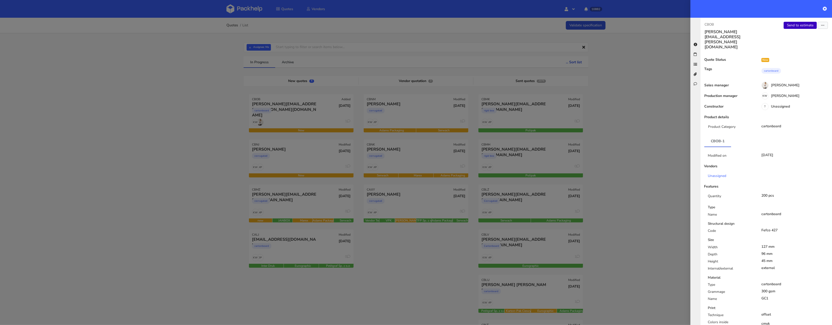
click at [796, 25] on link "Send to estimate" at bounding box center [800, 25] width 33 height 7
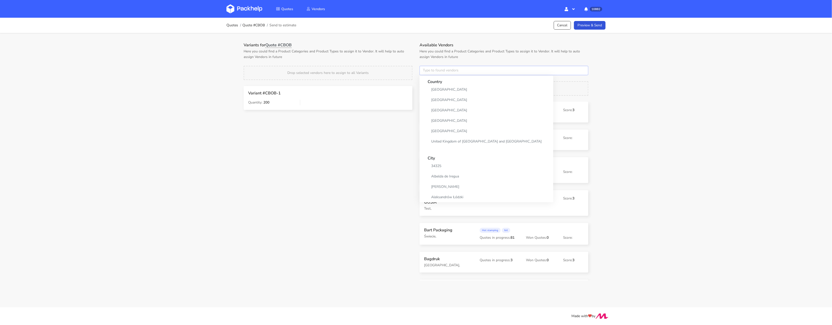
click at [430, 75] on input "text" at bounding box center [504, 71] width 169 height 10
type input "euro"
drag, startPoint x: 435, startPoint y: 91, endPoint x: 429, endPoint y: 83, distance: 10.2
click at [435, 91] on link "euro" at bounding box center [451, 89] width 47 height 9
click at [394, 49] on p "Here you could find a Product Categories and Product Types to assign it to Vend…" at bounding box center [328, 54] width 169 height 11
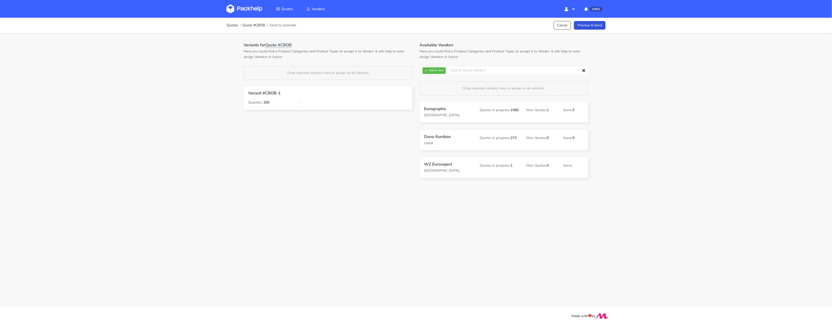
drag, startPoint x: 431, startPoint y: 109, endPoint x: 427, endPoint y: 108, distance: 4.6
click at [605, 29] on link "Preview & Send" at bounding box center [590, 25] width 32 height 9
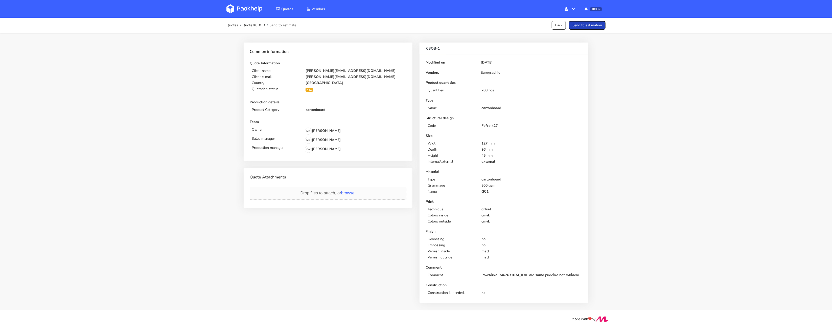
click at [593, 25] on button "Send to estimation" at bounding box center [587, 25] width 37 height 9
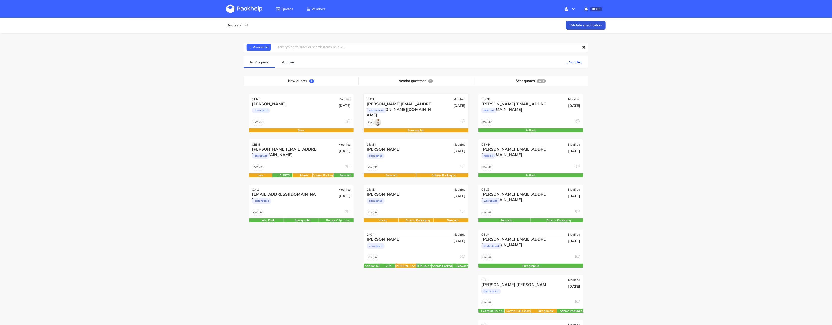
click at [419, 114] on div "cartonboard" at bounding box center [400, 112] width 67 height 10
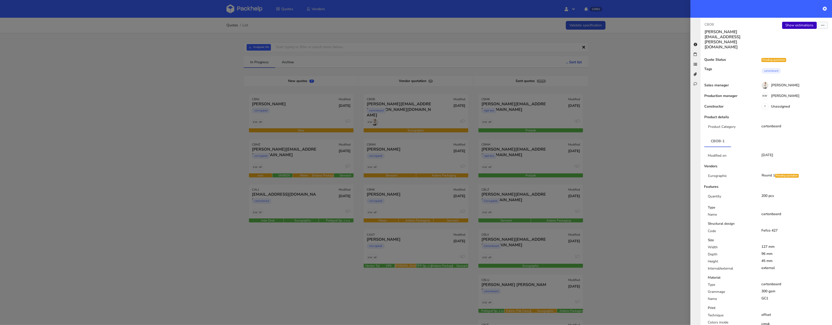
click at [794, 26] on link "Show estimations" at bounding box center [799, 25] width 35 height 7
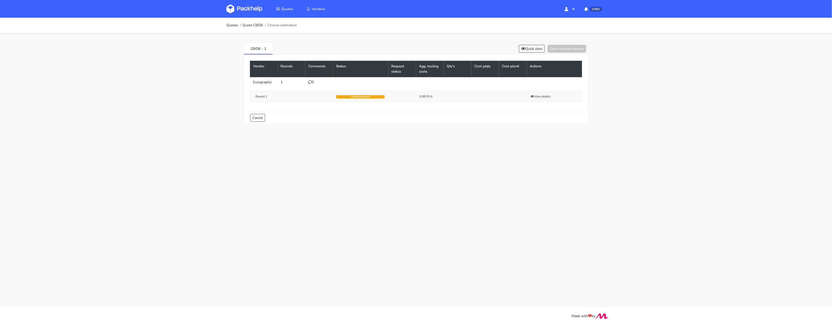
click at [314, 84] on div "0" at bounding box center [319, 82] width 22 height 4
click at [0, 0] on div at bounding box center [0, 0] width 0 height 0
click at [310, 82] on icon at bounding box center [310, 82] width 4 height 4
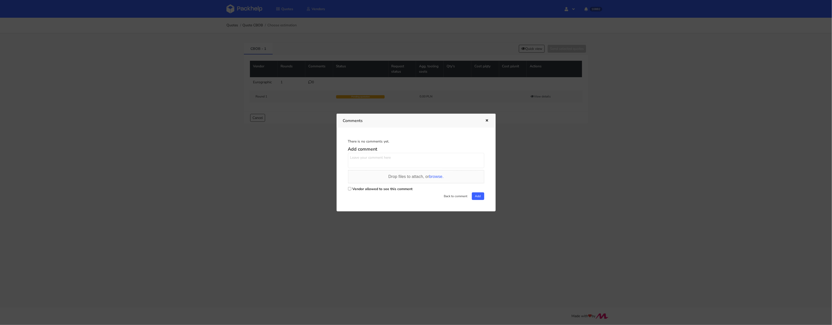
click at [351, 188] on div "Vendor allowed to see this comment" at bounding box center [416, 188] width 136 height 7
click at [349, 189] on input "Vendor allowed to see this comment" at bounding box center [349, 188] width 3 height 3
checkbox input "true"
click at [362, 159] on textarea at bounding box center [416, 160] width 136 height 15
paste textarea "R467631634_JDJL"
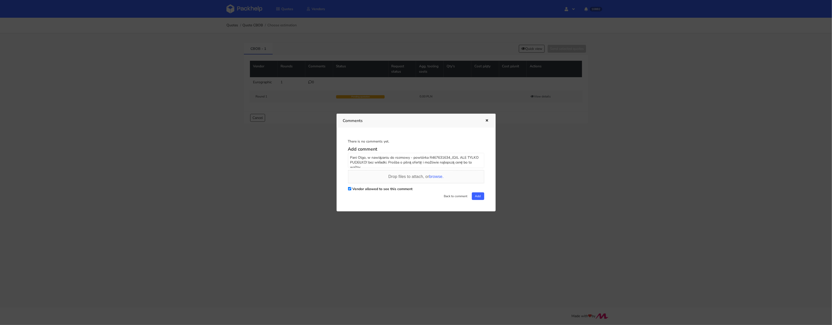
scroll to position [2, 0]
type textarea "Pani Olgo, w nawiązaniu do rozmowy - powtórka R467631634_JDJL ALE TYLKO PUDEŁKO…"
click at [478, 195] on button "Add" at bounding box center [478, 196] width 12 height 8
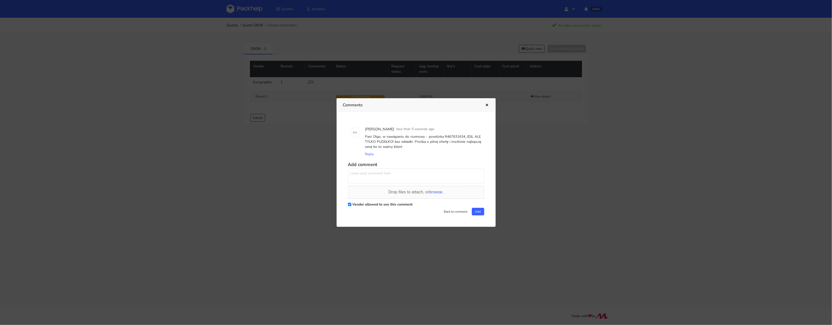
click at [529, 180] on div at bounding box center [416, 162] width 832 height 325
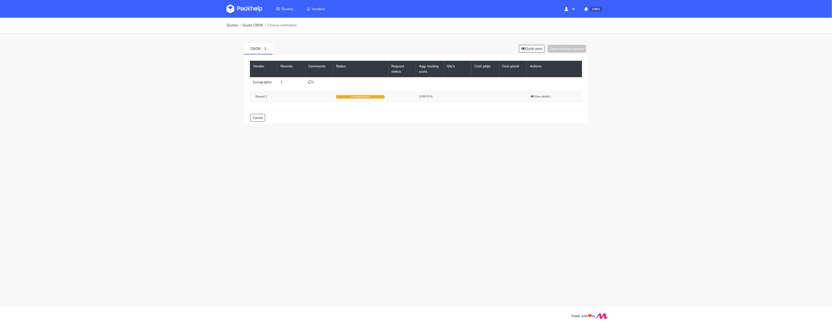
click at [370, 207] on main "Quotes Quote CBOB Choose estimation CBOB - 1 Quick view Send selected quotes Ve…" at bounding box center [416, 153] width 832 height 307
click at [255, 12] on img at bounding box center [244, 8] width 36 height 9
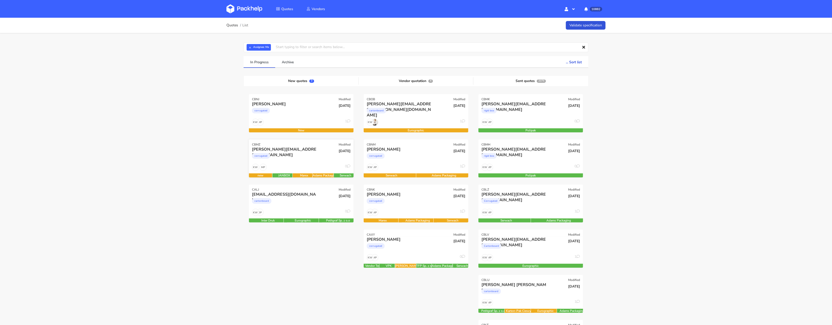
click at [299, 162] on div "[PERSON_NAME][EMAIL_ADDRESS][DOMAIN_NAME] corrugated" at bounding box center [283, 154] width 71 height 17
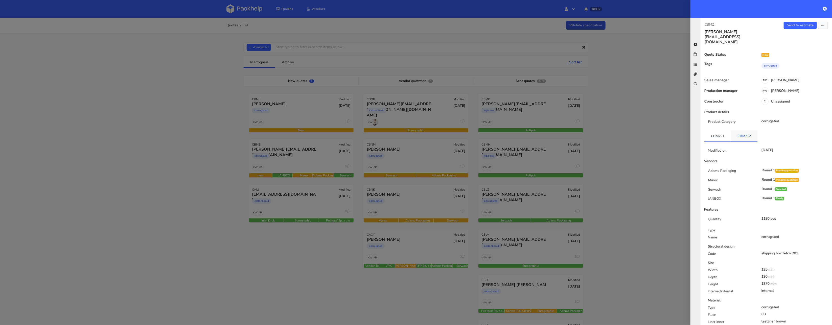
click at [743, 130] on link "CBMZ-2" at bounding box center [744, 135] width 27 height 11
click at [711, 130] on link "CBMZ-1" at bounding box center [717, 135] width 27 height 11
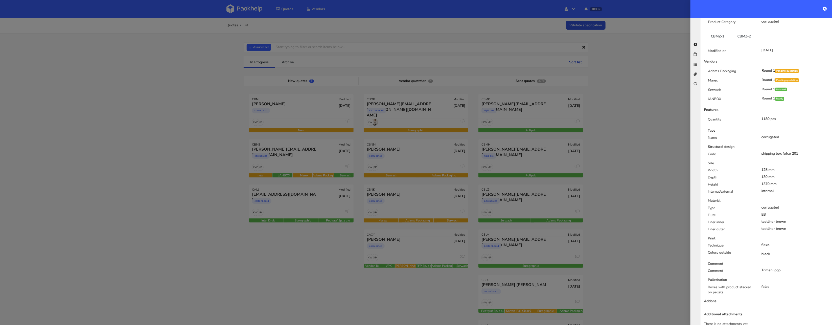
scroll to position [103, 0]
click at [744, 28] on link "CBMZ-2" at bounding box center [744, 33] width 27 height 11
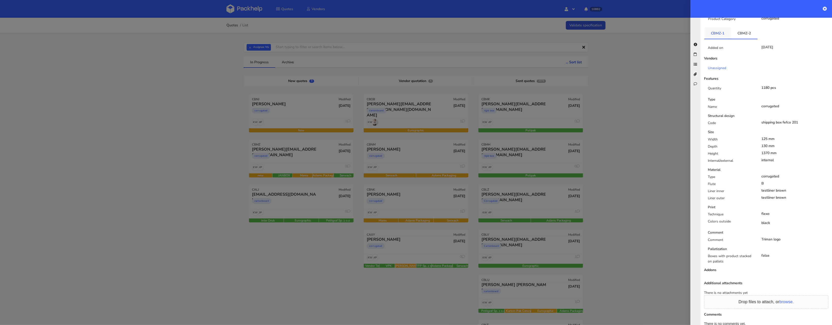
click at [714, 28] on link "CBMZ-1" at bounding box center [717, 33] width 27 height 11
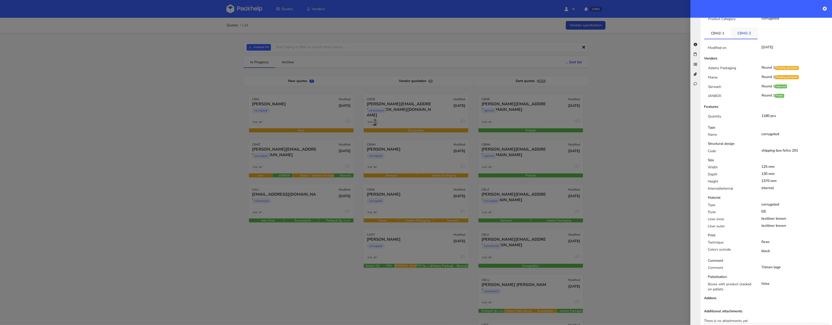
click at [744, 28] on link "CBMZ-2" at bounding box center [744, 33] width 27 height 11
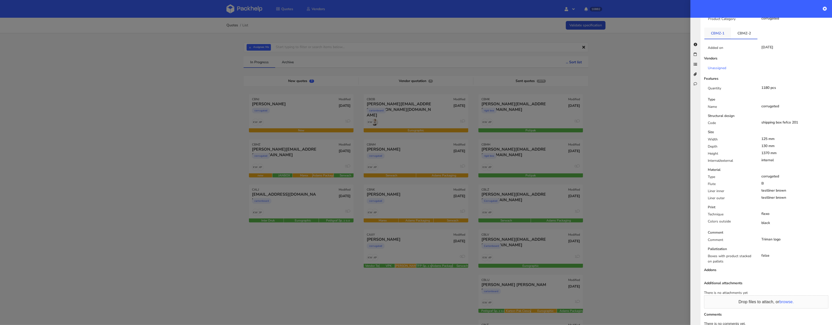
click at [715, 28] on link "CBMZ-1" at bounding box center [717, 33] width 27 height 11
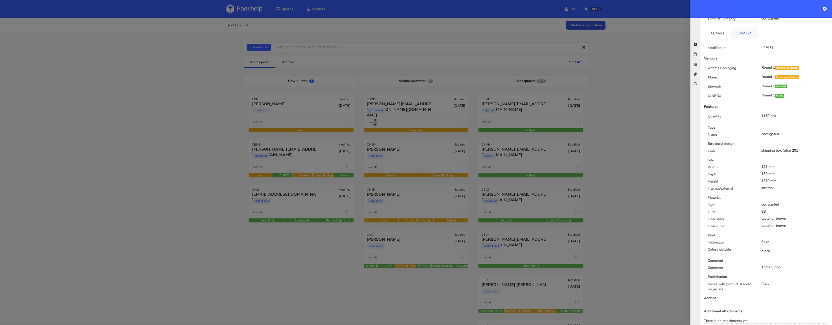
click at [743, 28] on link "CBMZ-2" at bounding box center [744, 33] width 27 height 11
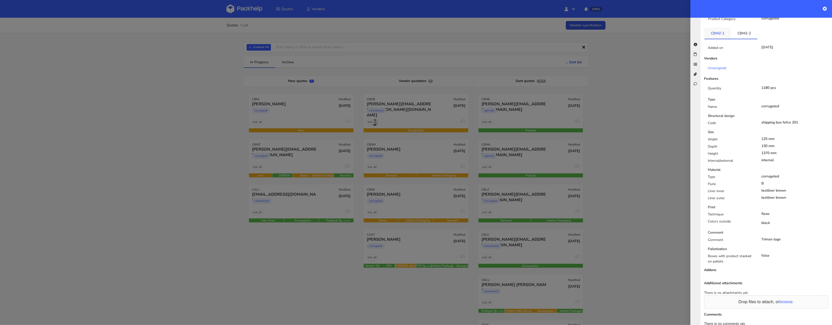
click at [720, 28] on link "CBMZ-1" at bounding box center [717, 33] width 27 height 11
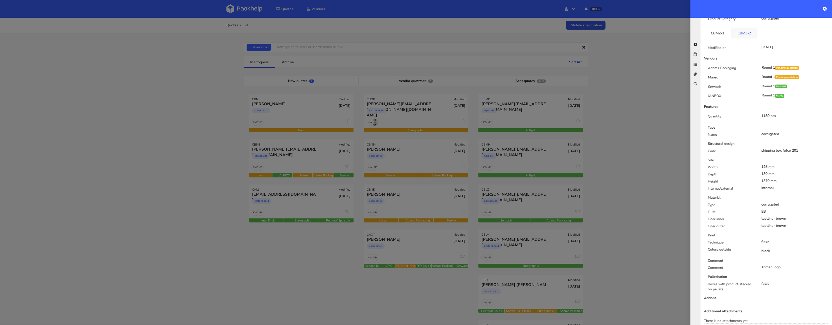
click at [739, 28] on link "CBMZ-2" at bounding box center [744, 33] width 27 height 11
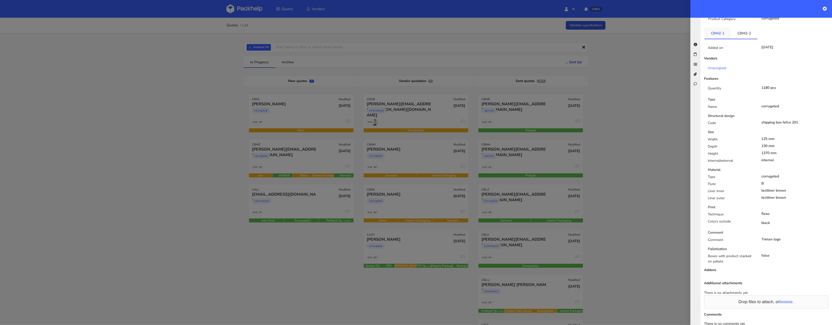
click at [706, 28] on link "CBMZ-1" at bounding box center [717, 33] width 27 height 11
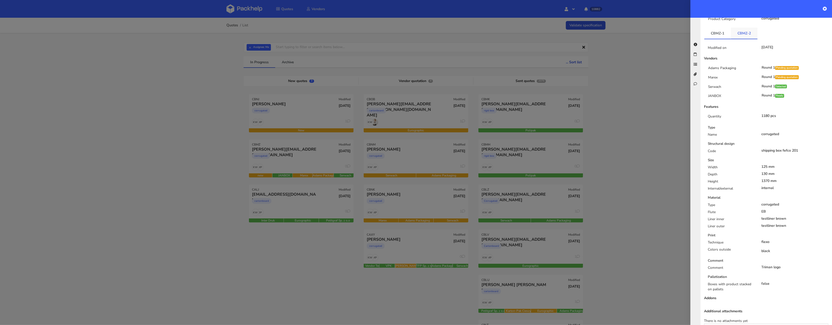
click at [746, 28] on link "CBMZ-2" at bounding box center [744, 33] width 27 height 11
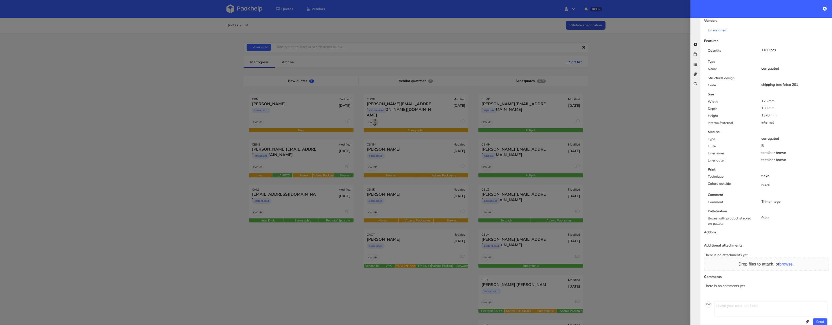
scroll to position [0, 0]
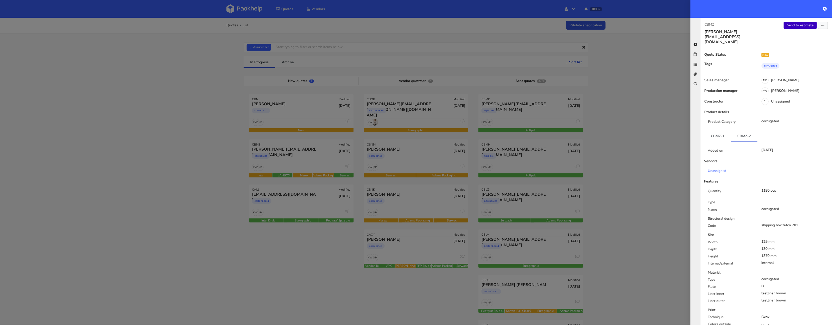
click at [799, 27] on link "Send to estimate" at bounding box center [800, 25] width 33 height 7
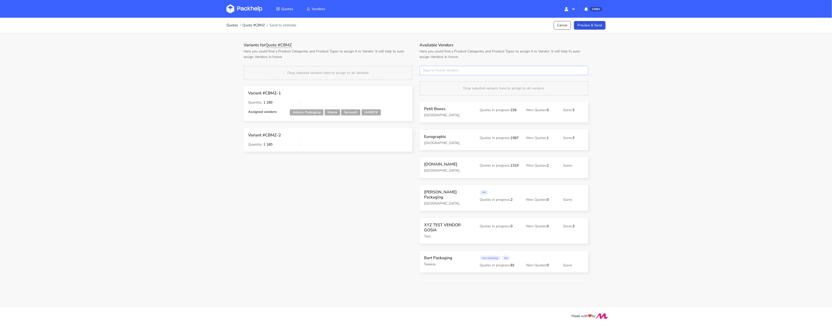
click at [435, 70] on input "text" at bounding box center [504, 71] width 169 height 10
type input "adams"
click at [434, 86] on link "adams" at bounding box center [451, 89] width 47 height 9
click at [402, 67] on div "Drop selected vendors here to assign to all Variants" at bounding box center [328, 73] width 169 height 14
click at [427, 70] on button "×" at bounding box center [426, 70] width 7 height 7
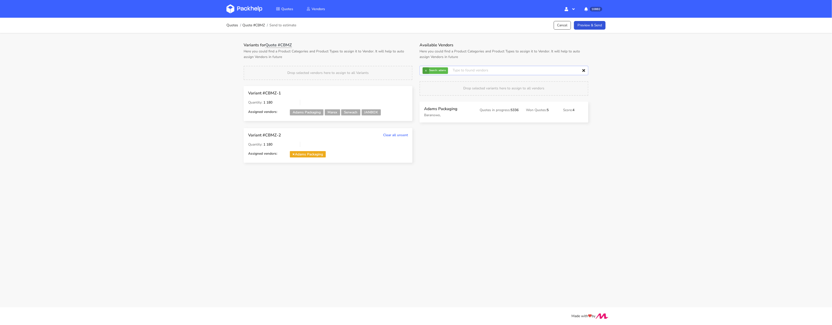
click at [427, 70] on input "text" at bounding box center [504, 71] width 169 height 10
type input "m"
type input "serw"
click at [432, 82] on strong "Search" at bounding box center [451, 80] width 47 height 9
click at [432, 86] on link "serw" at bounding box center [451, 89] width 47 height 9
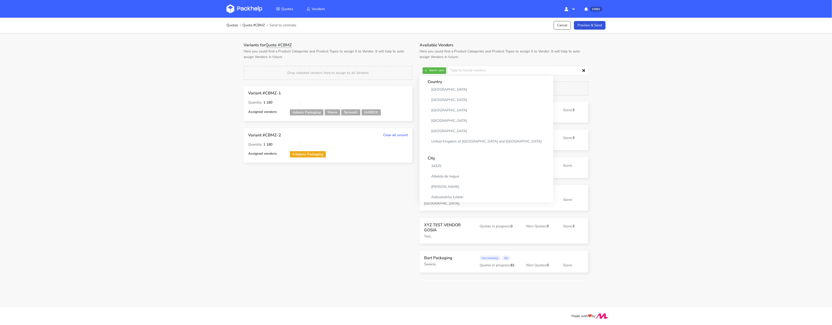
click at [407, 56] on p "Here you could find a Product Categories and Product Types to assign it to Vend…" at bounding box center [328, 54] width 169 height 11
click at [426, 70] on button "×" at bounding box center [426, 70] width 7 height 7
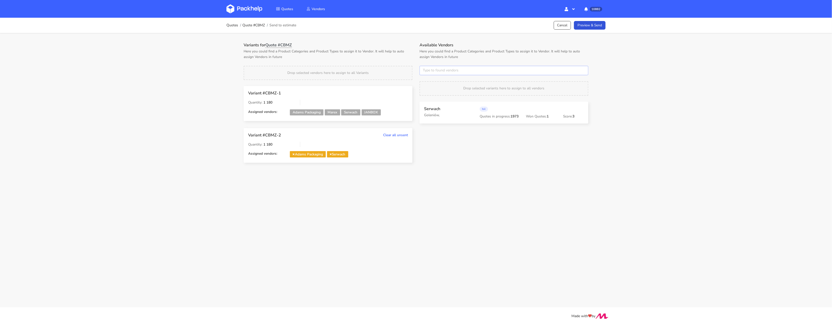
click at [427, 70] on input "text" at bounding box center [504, 71] width 169 height 10
type input "janb"
click at [434, 92] on link "janb" at bounding box center [451, 89] width 47 height 9
click at [407, 64] on div "Variants for Quote #CBMZ Here you could find a Product Categories and Product T…" at bounding box center [328, 105] width 176 height 127
click at [597, 23] on link "Preview & Send" at bounding box center [590, 25] width 32 height 9
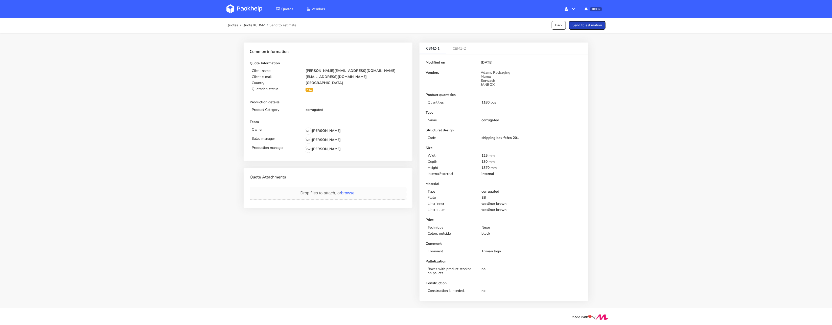
click at [598, 27] on button "Send to estimation" at bounding box center [587, 25] width 37 height 9
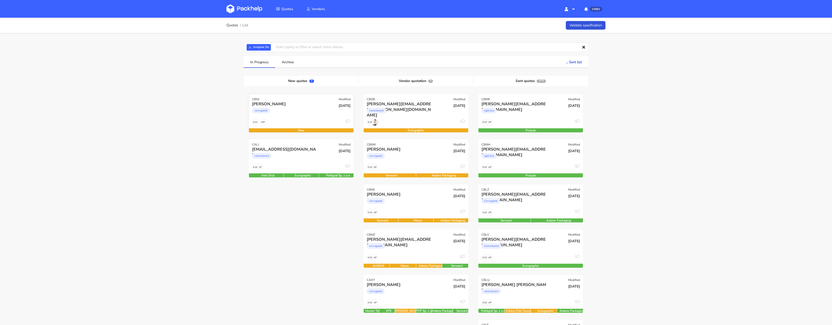
click at [296, 113] on div "corrugated" at bounding box center [285, 112] width 67 height 10
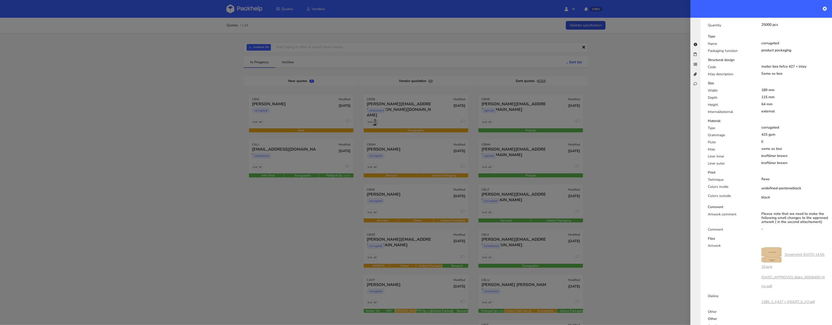
scroll to position [297, 0]
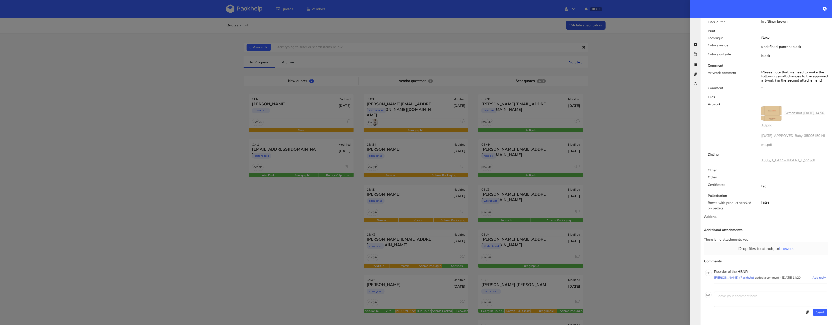
click at [745, 271] on p "Reorder of the HBNR" at bounding box center [770, 271] width 113 height 4
copy p "HBNR"
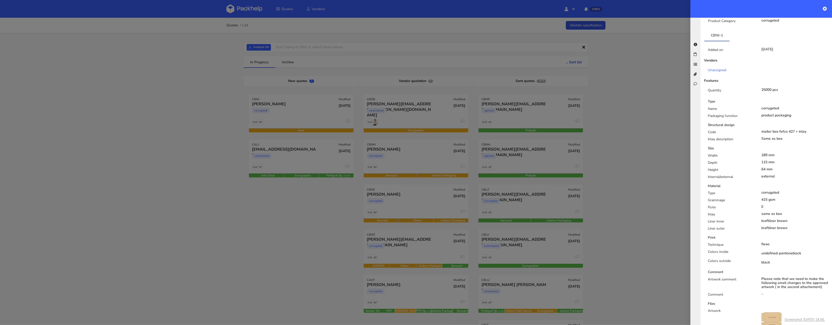
scroll to position [0, 0]
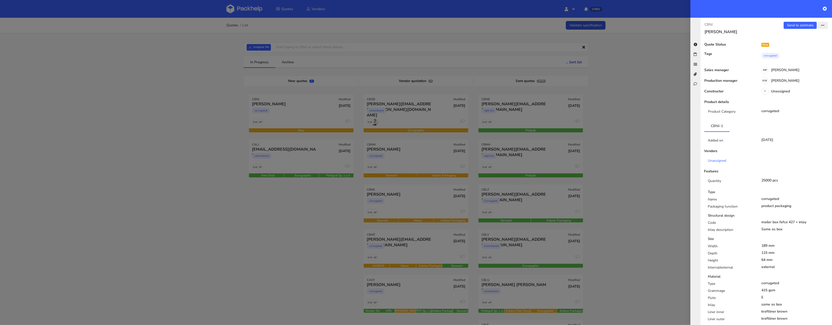
click at [824, 26] on icon "button" at bounding box center [823, 26] width 4 height 4
click at [804, 46] on link "Edit quote" at bounding box center [807, 45] width 44 height 8
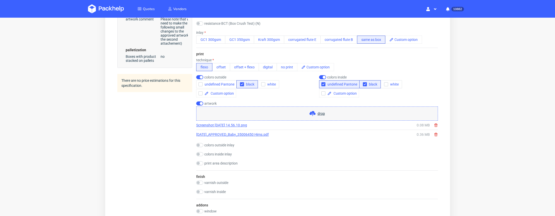
scroll to position [354, 0]
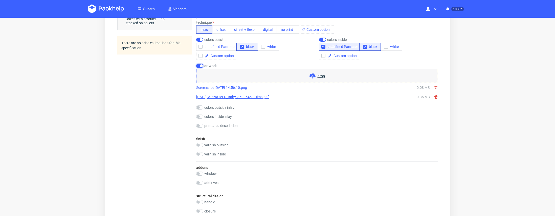
click at [202, 67] on input "checkbox" at bounding box center [199, 66] width 7 height 4
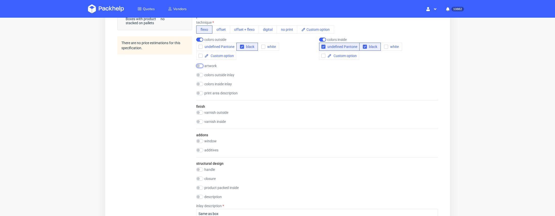
click at [202, 67] on input "checkbox" at bounding box center [199, 66] width 7 height 4
checkbox input "true"
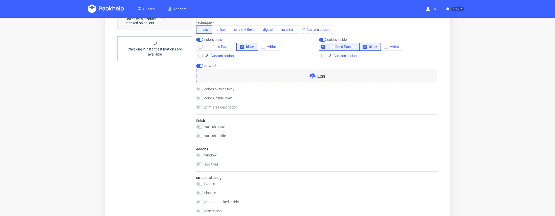
click at [311, 75] on use at bounding box center [312, 76] width 6 height 5
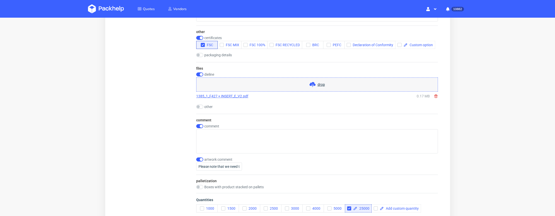
scroll to position [599, 0]
click at [200, 74] on input "checkbox" at bounding box center [199, 74] width 7 height 4
checkbox input "false"
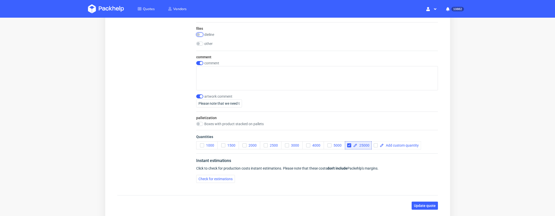
scroll to position [642, 0]
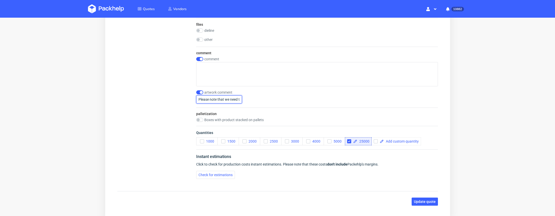
click at [215, 101] on input "Please note that we need to make the following small changes to the approved ar…" at bounding box center [219, 100] width 46 height 8
click at [215, 100] on input "Please note that we need to make the following small changes to the approved ar…" at bounding box center [219, 100] width 46 height 8
click at [198, 92] on input "checkbox" at bounding box center [199, 92] width 7 height 4
checkbox input "false"
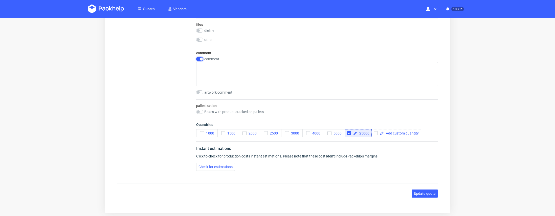
click at [202, 61] on input "checkbox" at bounding box center [199, 59] width 7 height 4
checkbox input "false"
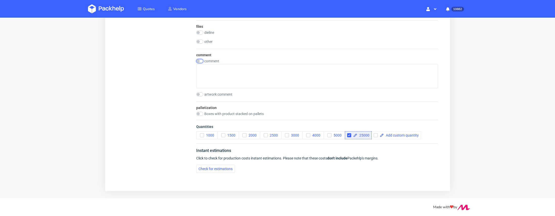
scroll to position [640, 0]
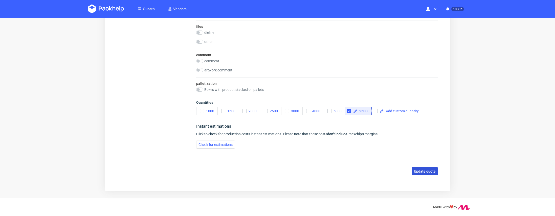
click at [423, 169] on button "Update quote" at bounding box center [424, 172] width 26 height 8
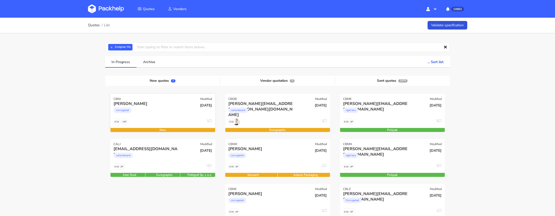
click at [168, 115] on div "corrugated" at bounding box center [146, 112] width 67 height 10
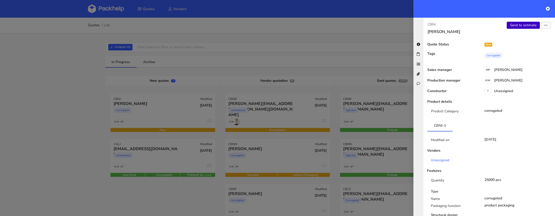
click at [516, 26] on link "Send to estimate" at bounding box center [523, 25] width 33 height 7
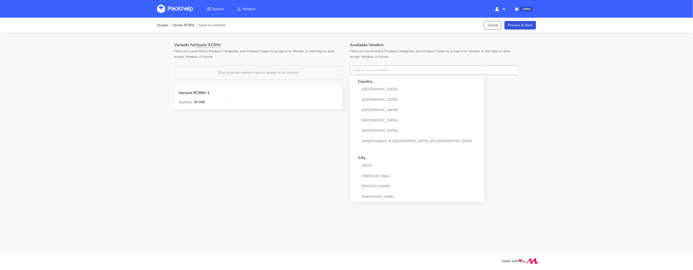
click at [368, 72] on input "text" at bounding box center [434, 71] width 169 height 10
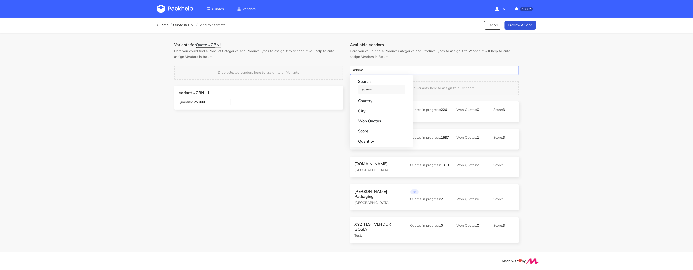
type input "adams"
click at [368, 93] on link "adams" at bounding box center [381, 89] width 47 height 9
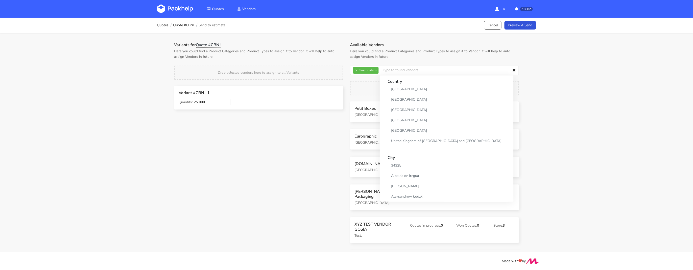
click at [341, 67] on div "Drop selected vendors here to assign to all Variants" at bounding box center [258, 73] width 169 height 14
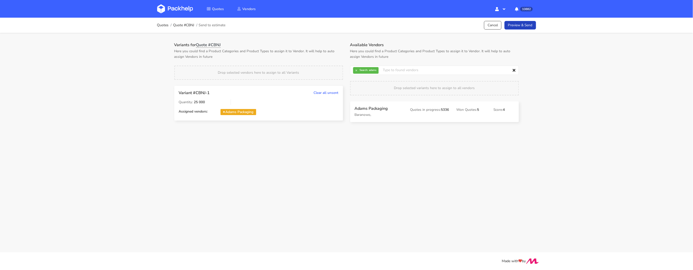
click at [513, 24] on link "Preview & Send" at bounding box center [521, 25] width 32 height 9
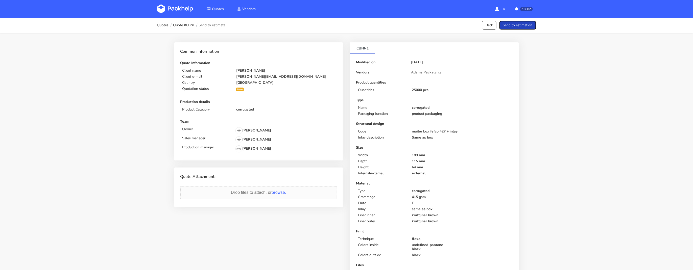
click at [523, 24] on button "Send to estimation" at bounding box center [518, 25] width 37 height 9
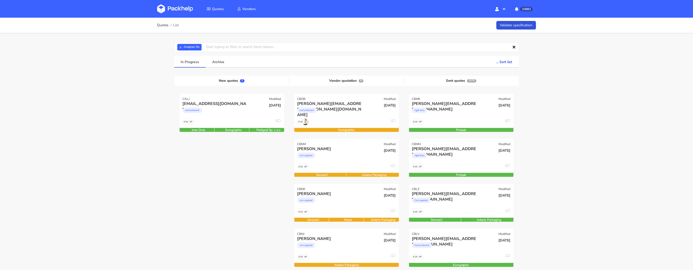
scroll to position [99, 0]
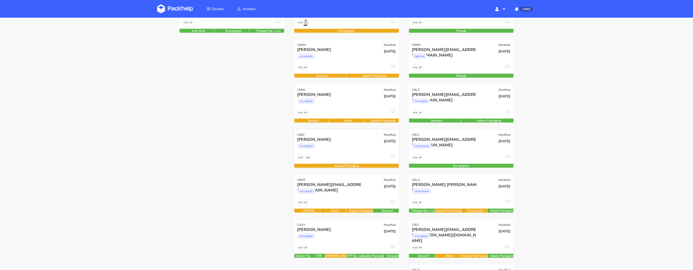
click at [337, 149] on div "corrugated" at bounding box center [331, 148] width 67 height 10
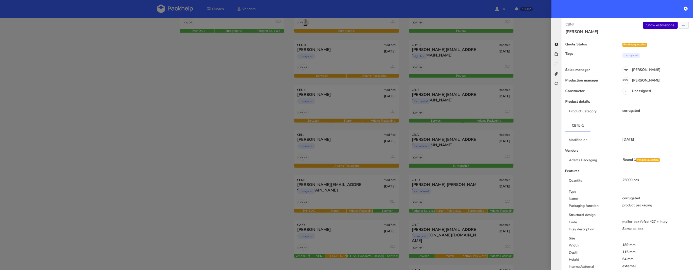
click at [667, 24] on link "Show estimations" at bounding box center [661, 25] width 35 height 7
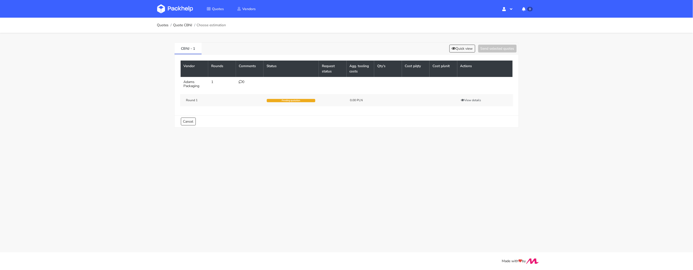
click at [241, 84] on div "0" at bounding box center [250, 82] width 22 height 4
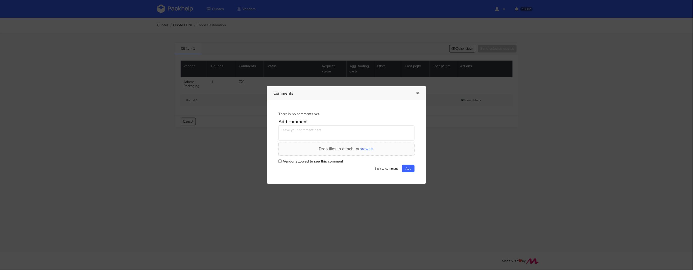
click at [279, 160] on input "Vendor allowed to see this comment" at bounding box center [280, 161] width 3 height 3
checkbox input "true"
click at [293, 129] on textarea at bounding box center [347, 133] width 136 height 15
paste textarea "R559286505_HBNR"
type textarea "Powtórka zamówienia R559286505_HBNR"
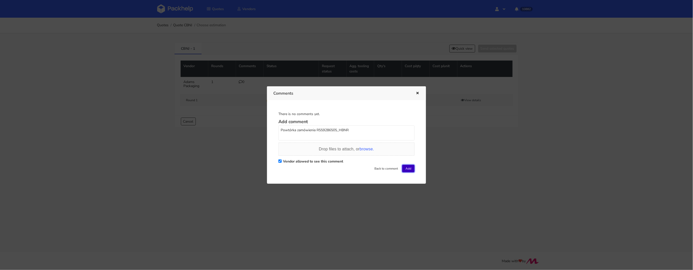
click at [408, 168] on button "Add" at bounding box center [408, 169] width 12 height 8
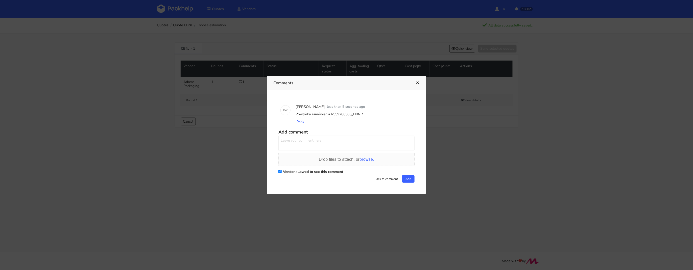
click at [177, 8] on div at bounding box center [346, 135] width 693 height 270
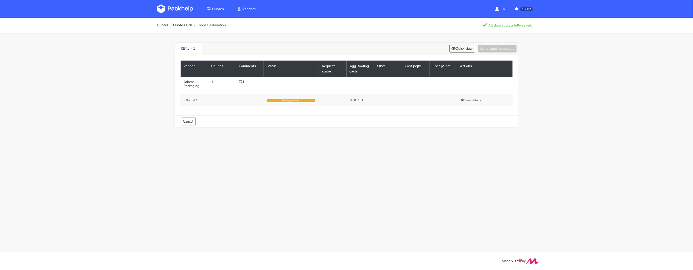
click at [177, 10] on img at bounding box center [175, 8] width 36 height 9
